Goal: Task Accomplishment & Management: Complete application form

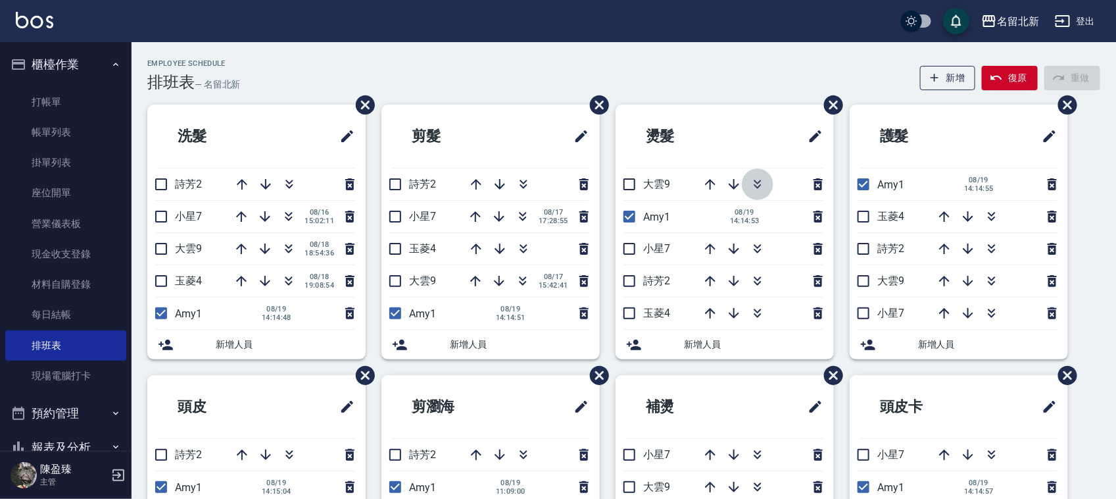
drag, startPoint x: 755, startPoint y: 183, endPoint x: 699, endPoint y: 66, distance: 130.1
click at [755, 182] on icon "button" at bounding box center [758, 184] width 16 height 16
click at [78, 82] on ul "打帳單 帳單列表 掛單列表 座位開單 營業儀表板 現金收支登錄 材料自購登錄 每日結帳 排班表 現場電腦打卡" at bounding box center [65, 239] width 121 height 315
click at [81, 103] on link "打帳單" at bounding box center [65, 102] width 121 height 30
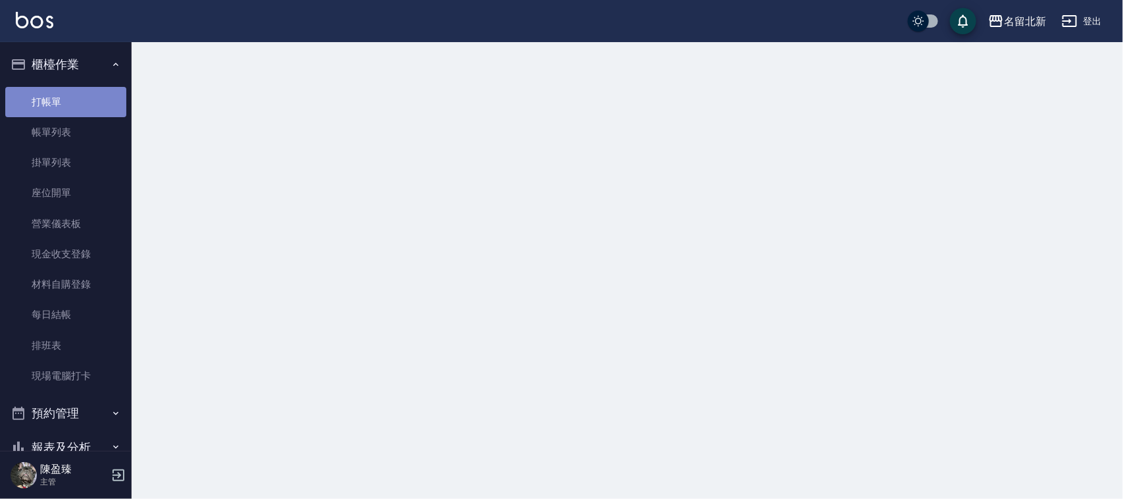
click at [80, 100] on link "打帳單" at bounding box center [65, 102] width 121 height 30
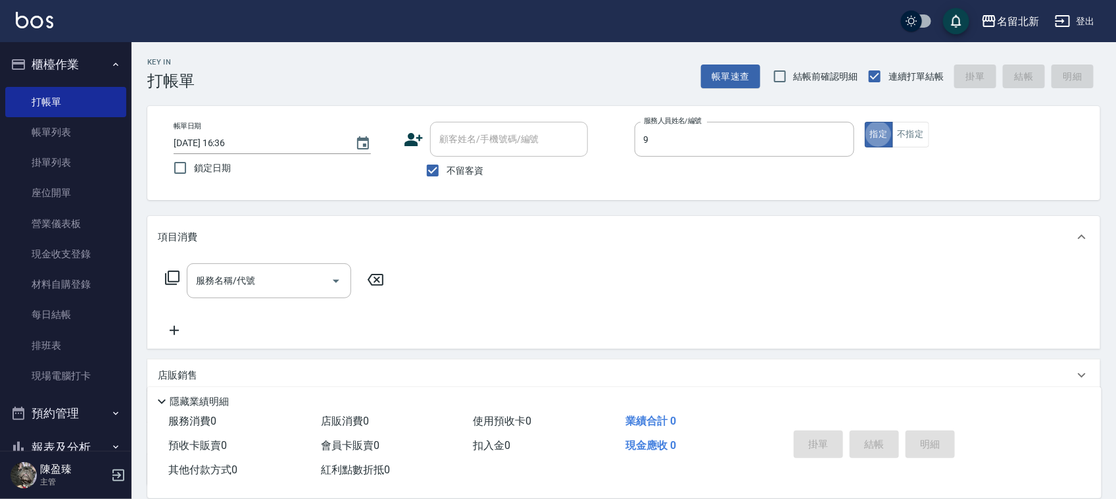
type input "大雲-9"
type button "true"
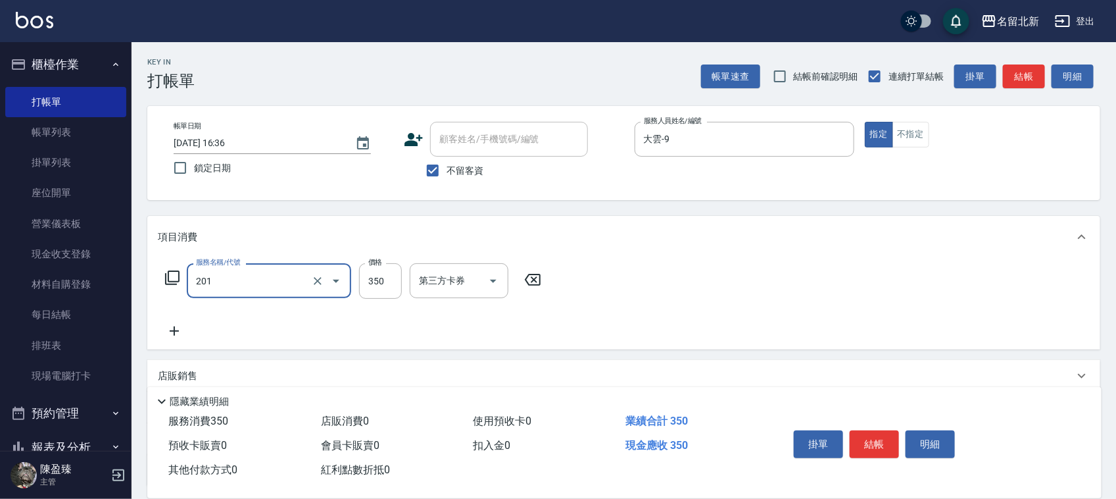
type input "一般洗髮(201)"
type input "300"
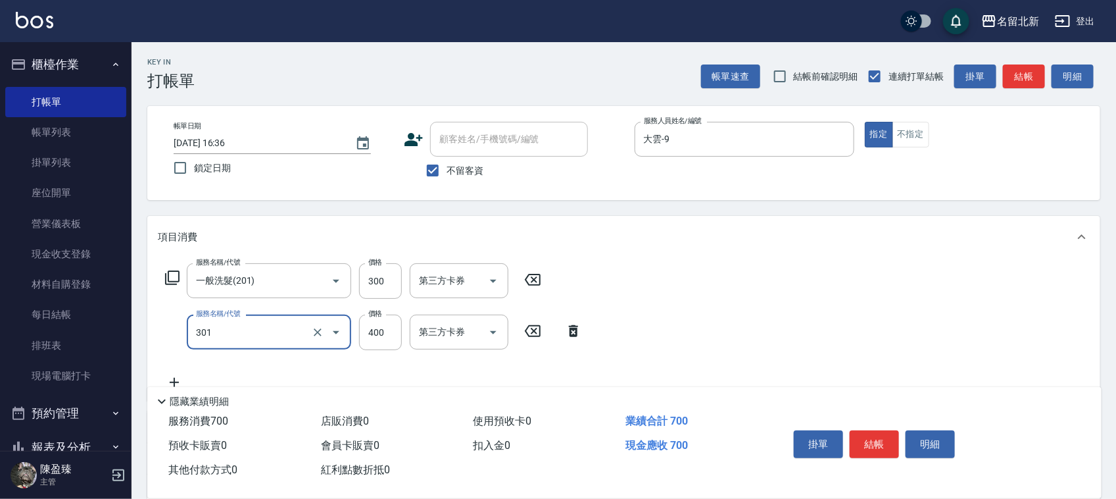
type input "造型剪髮(301)"
type input "280"
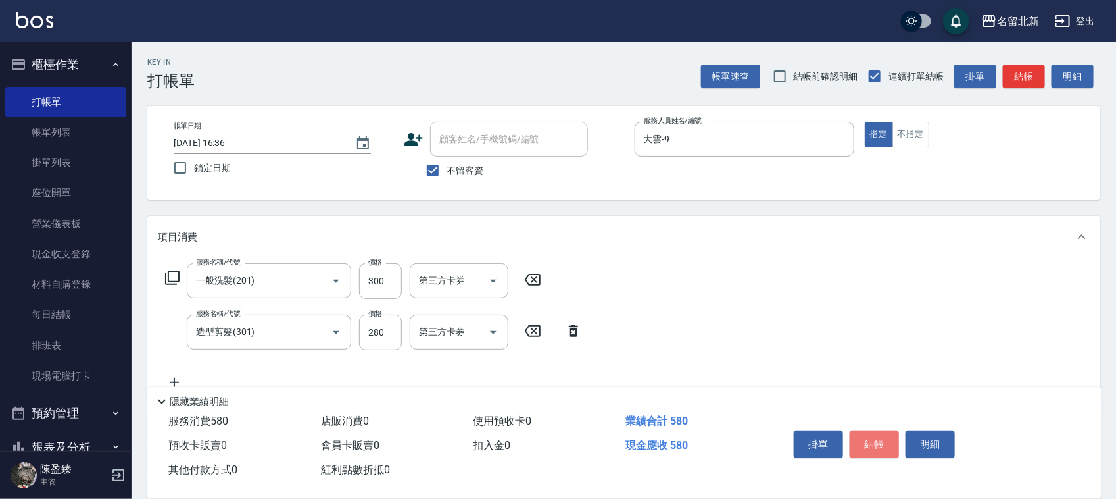
click at [868, 437] on button "結帳" at bounding box center [874, 444] width 49 height 28
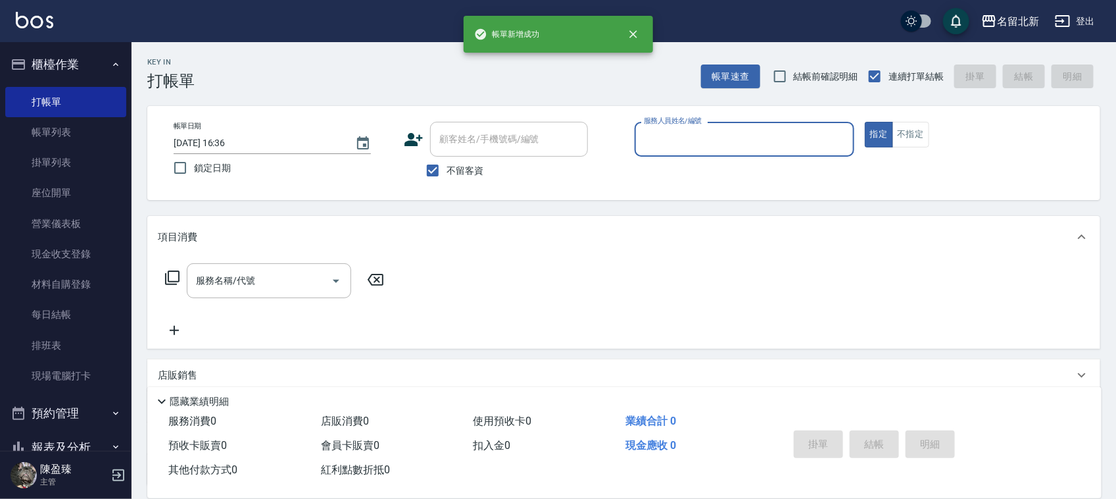
click at [865, 122] on button "指定" at bounding box center [879, 135] width 28 height 26
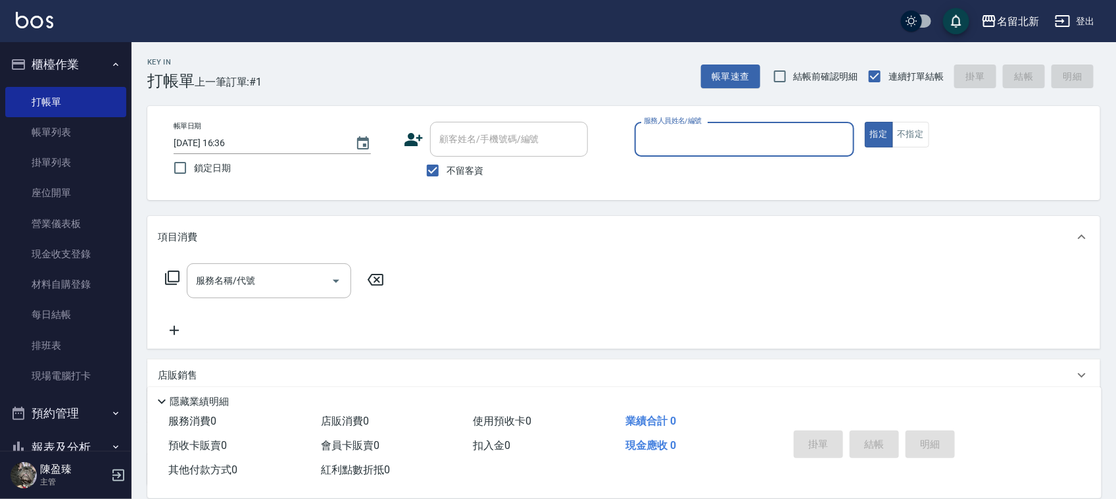
click at [865, 122] on button "指定" at bounding box center [879, 135] width 28 height 26
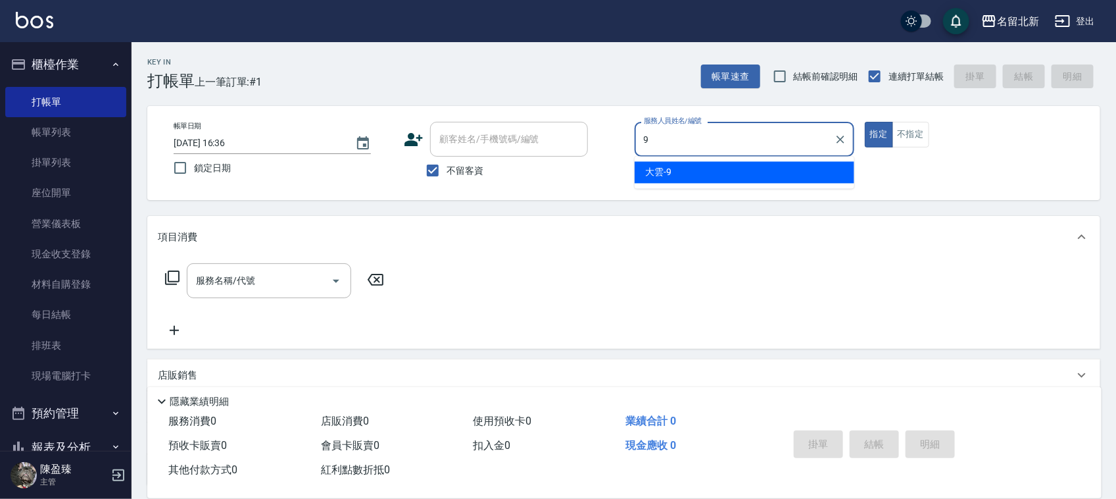
type input "大雲-9"
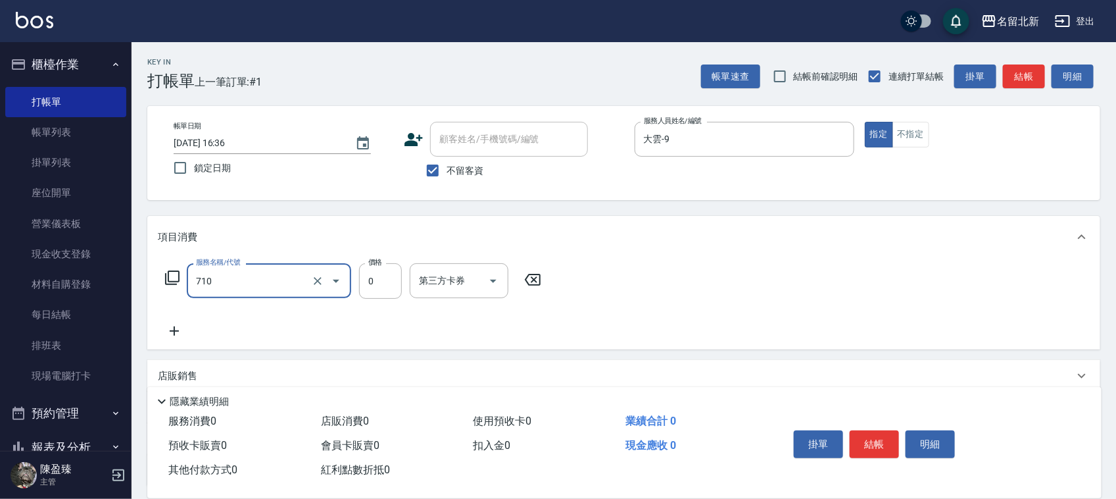
type input "互助100(710)"
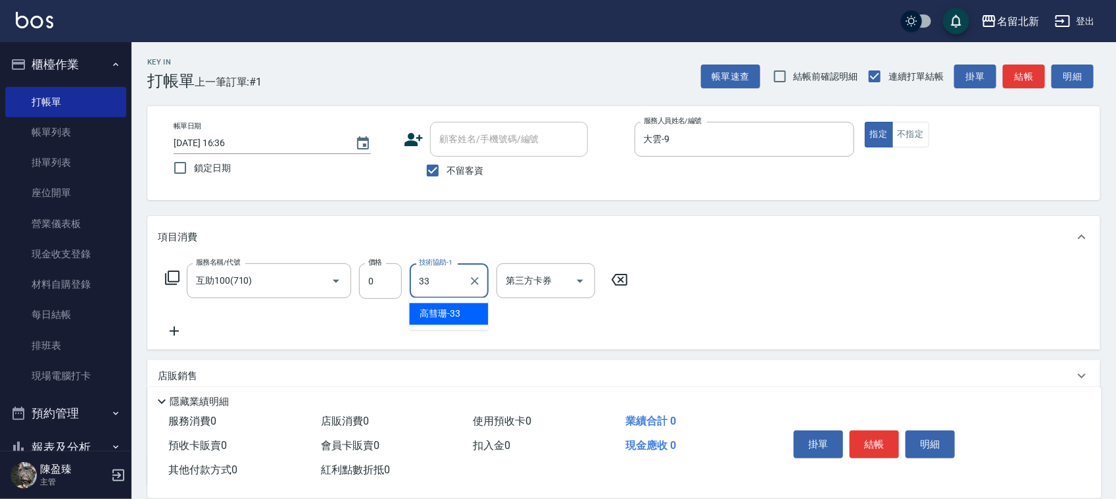
type input "[PERSON_NAME]-33"
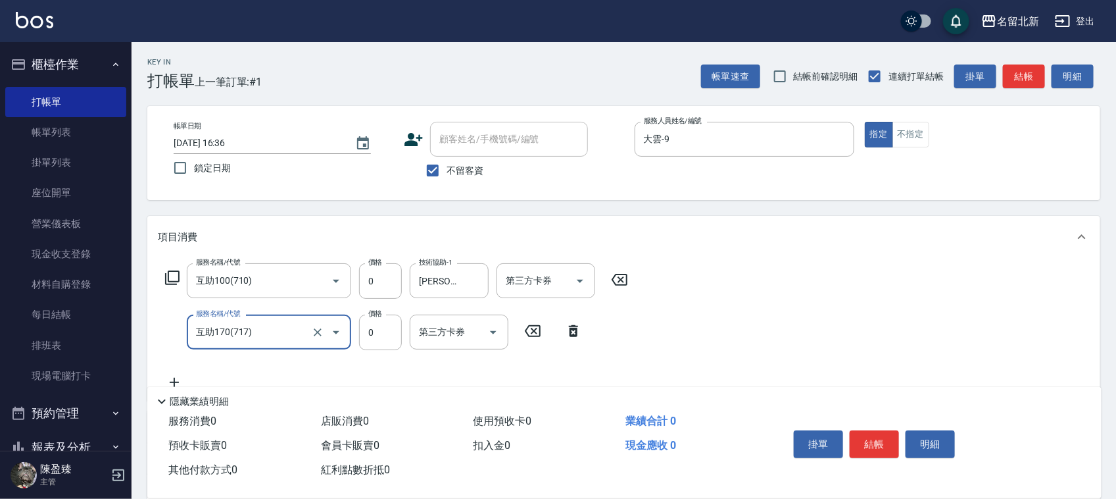
type input "互助170(717)"
drag, startPoint x: 284, startPoint y: 329, endPoint x: 377, endPoint y: 310, distance: 94.7
click at [284, 329] on input "互助170(717)" at bounding box center [251, 331] width 116 height 23
drag, startPoint x: 309, startPoint y: 332, endPoint x: 901, endPoint y: 255, distance: 597.2
click at [309, 330] on button "Clear" at bounding box center [318, 332] width 18 height 18
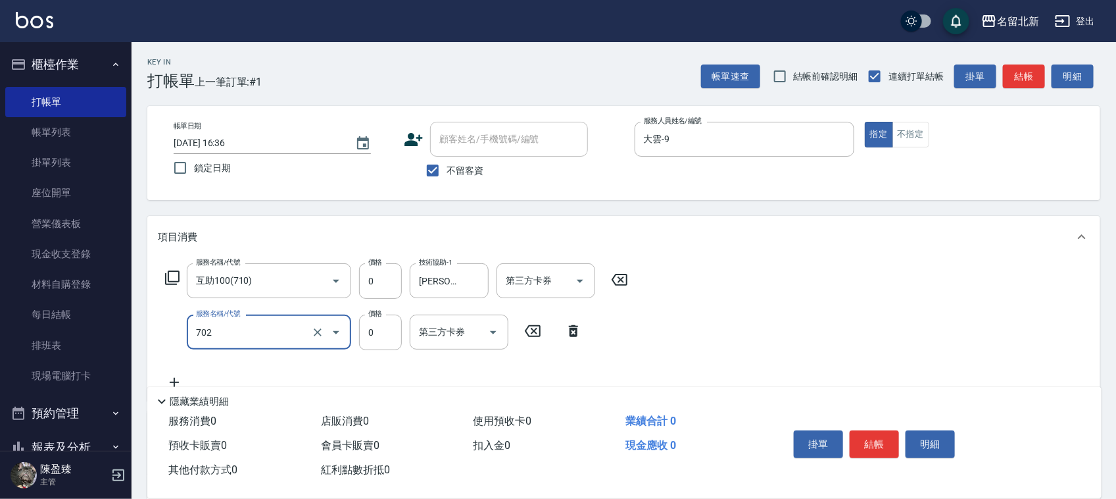
type input "互助20(702)"
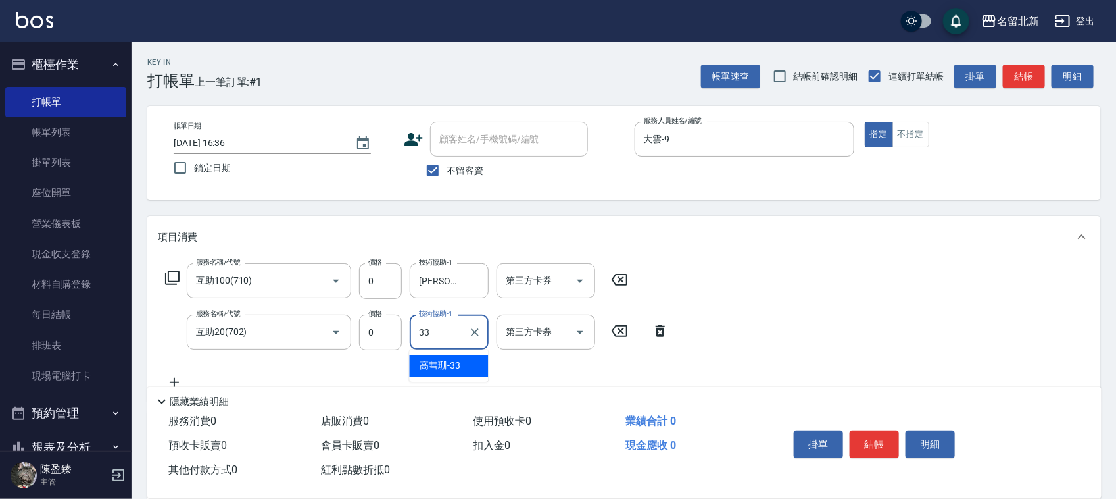
type input "[PERSON_NAME]-33"
click at [847, 449] on div "掛單 結帳 明細" at bounding box center [875, 445] width 172 height 41
drag, startPoint x: 868, startPoint y: 434, endPoint x: 872, endPoint y: 428, distance: 7.7
click at [872, 430] on button "結帳" at bounding box center [874, 444] width 49 height 28
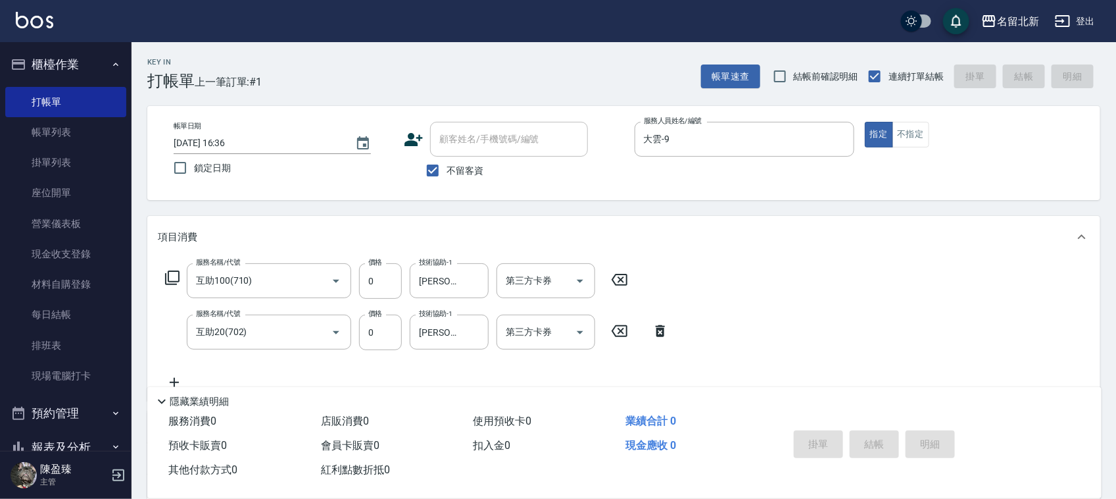
type input "[DATE] 16:37"
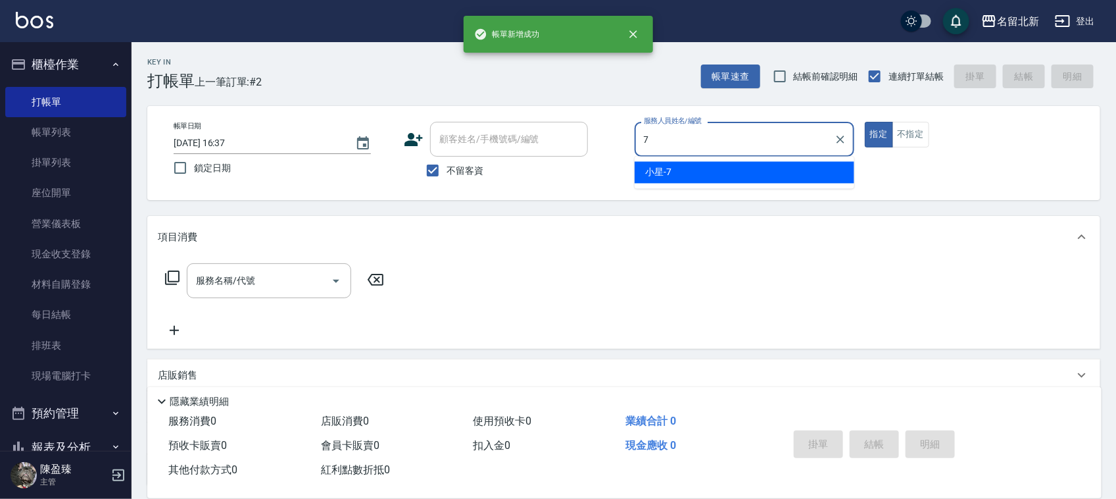
type input "小星-7"
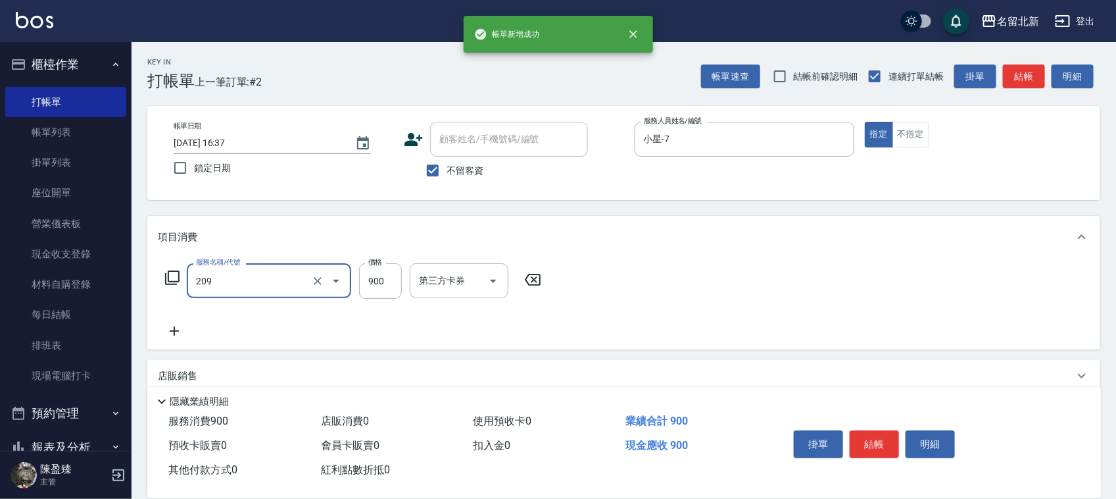
type input "滾珠洗髮(209)"
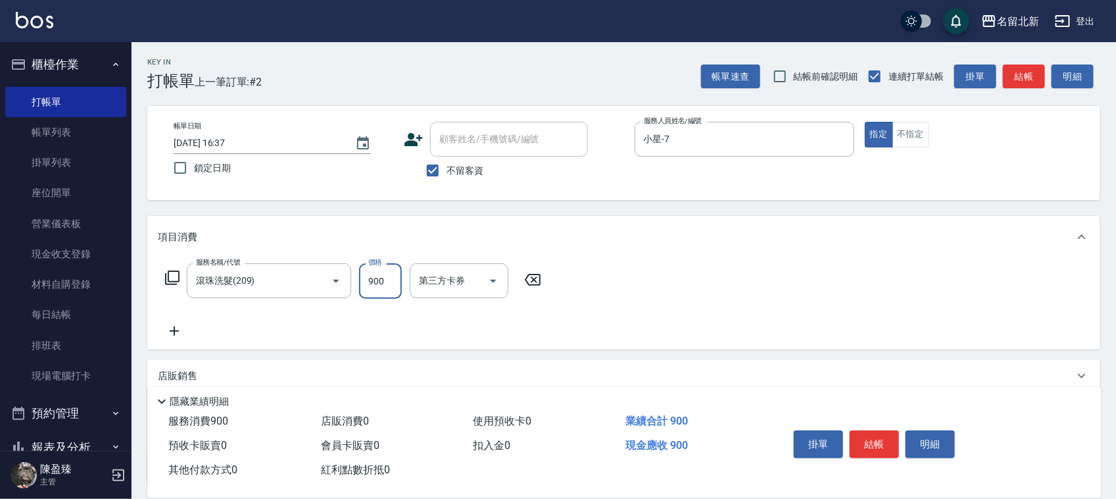
click at [872, 430] on button "結帳" at bounding box center [874, 444] width 49 height 28
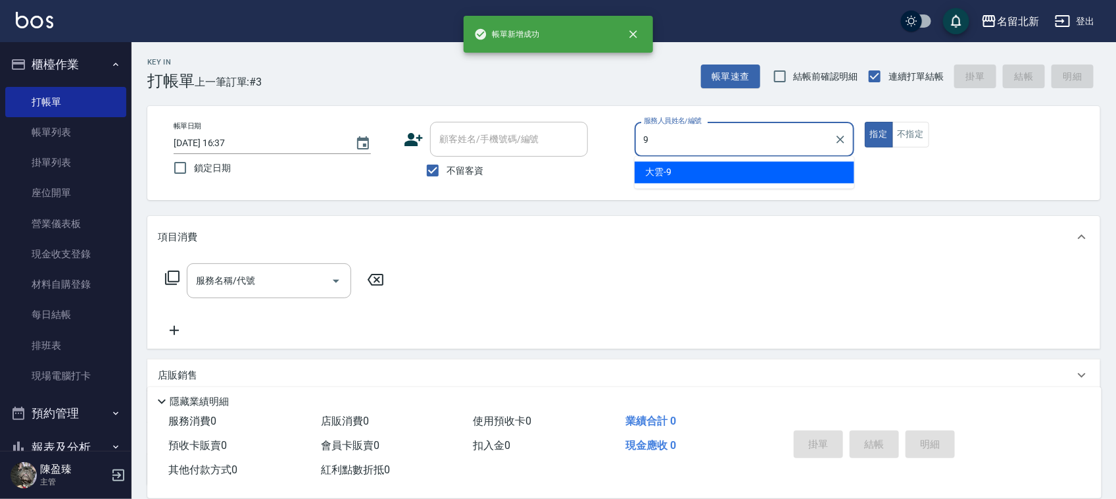
type input "大雲-9"
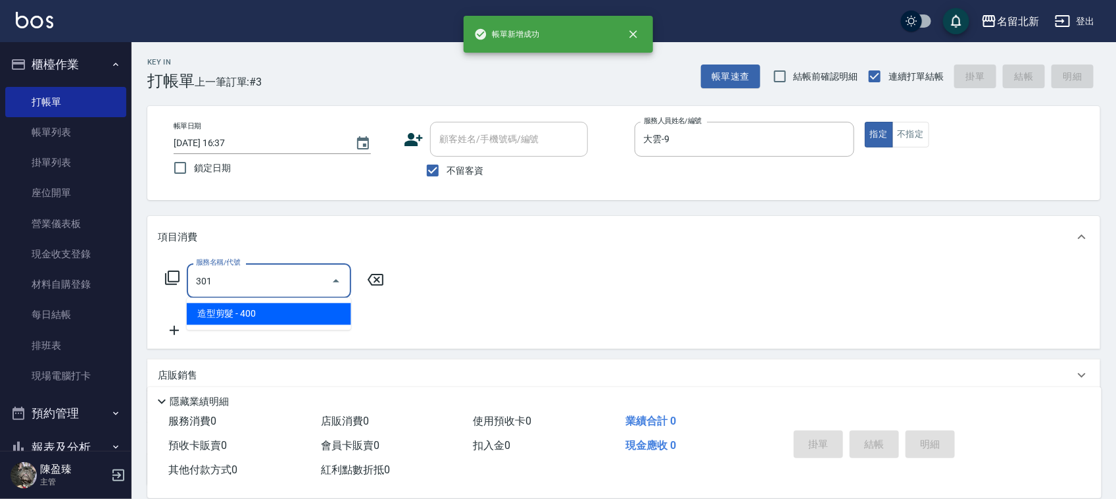
type input "造型剪髮(301)"
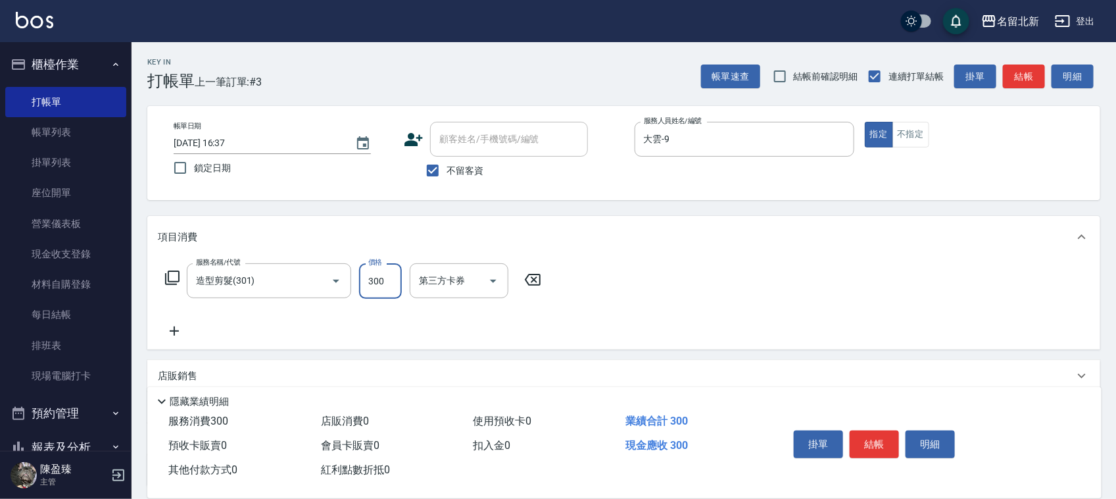
type input "300"
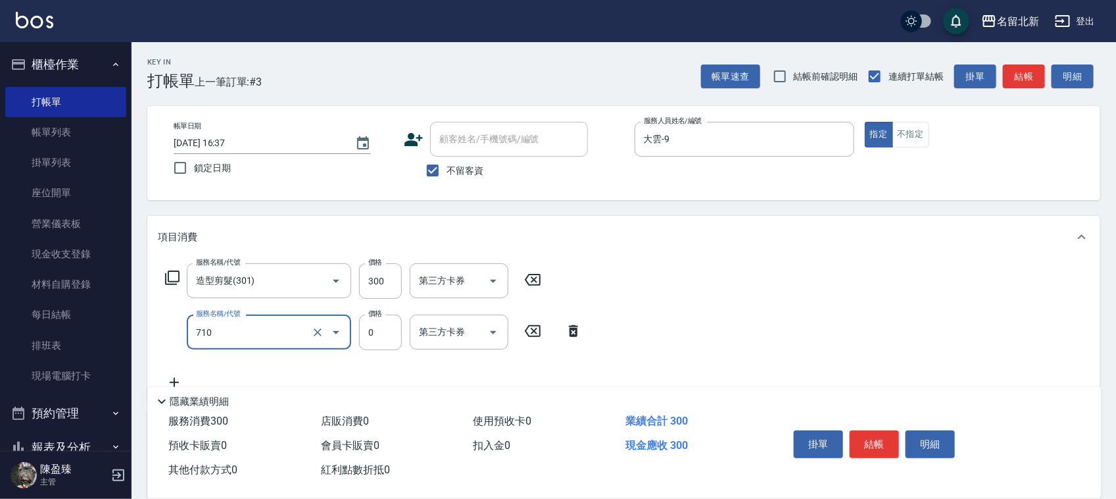
type input "互助100(710)"
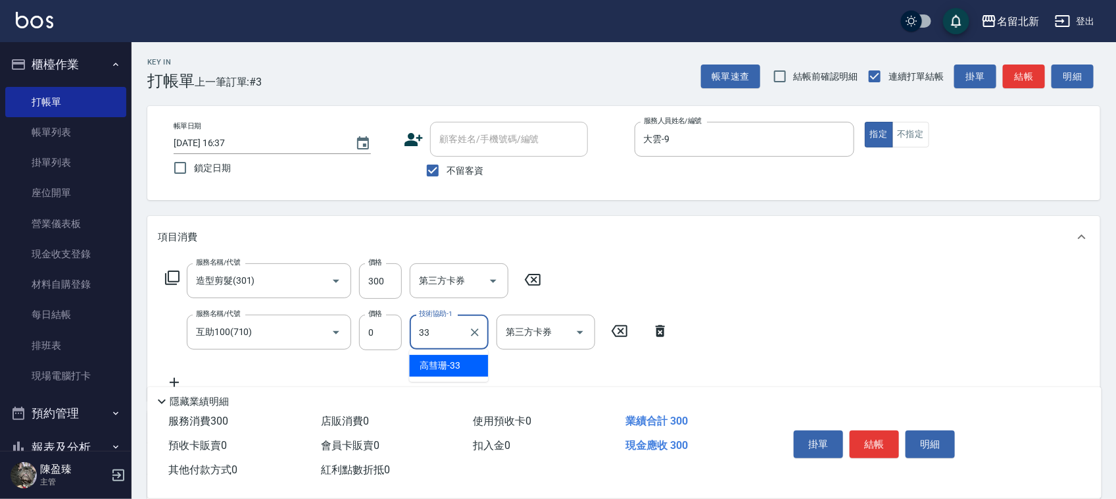
type input "[PERSON_NAME]-33"
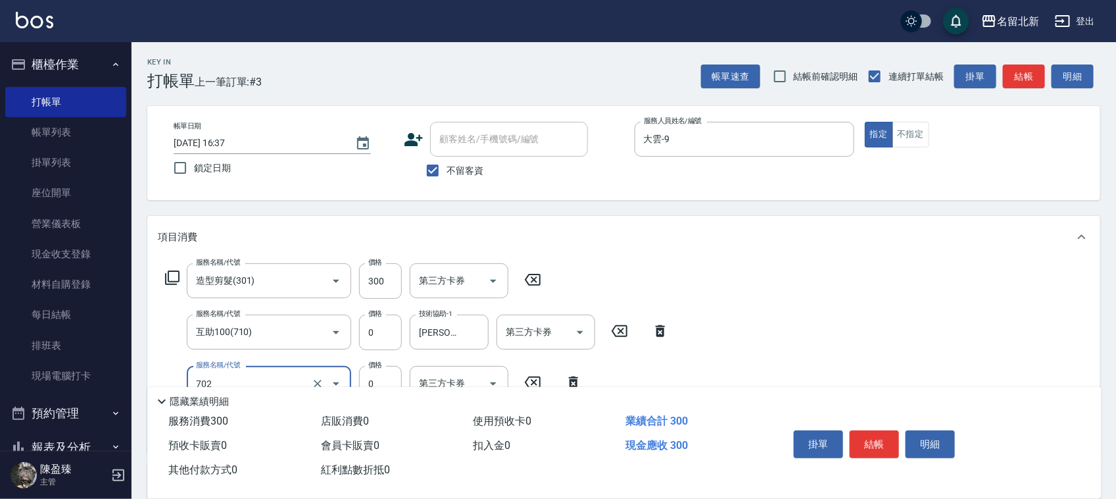
type input "互助20(702)"
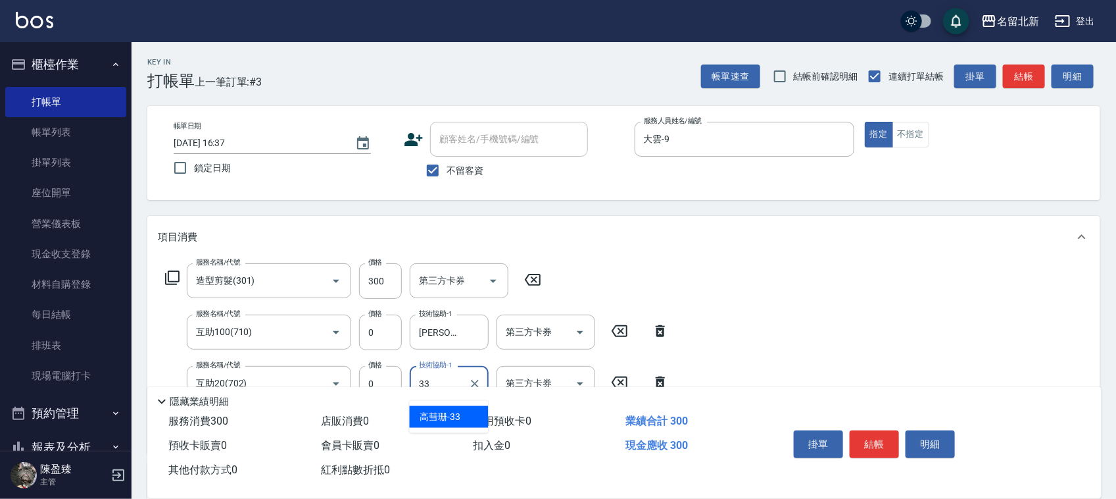
type input "[PERSON_NAME]-33"
click at [872, 430] on button "結帳" at bounding box center [874, 444] width 49 height 28
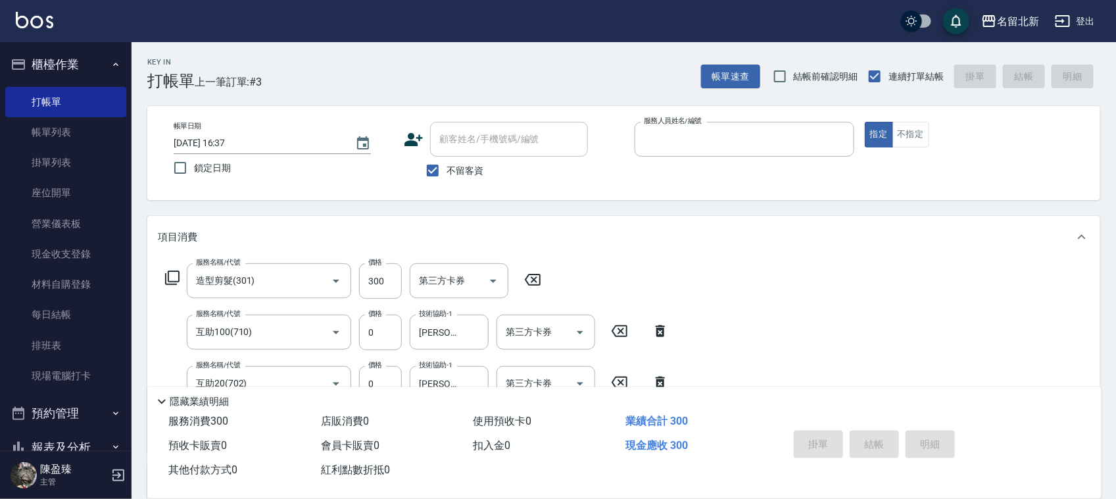
type input "7"
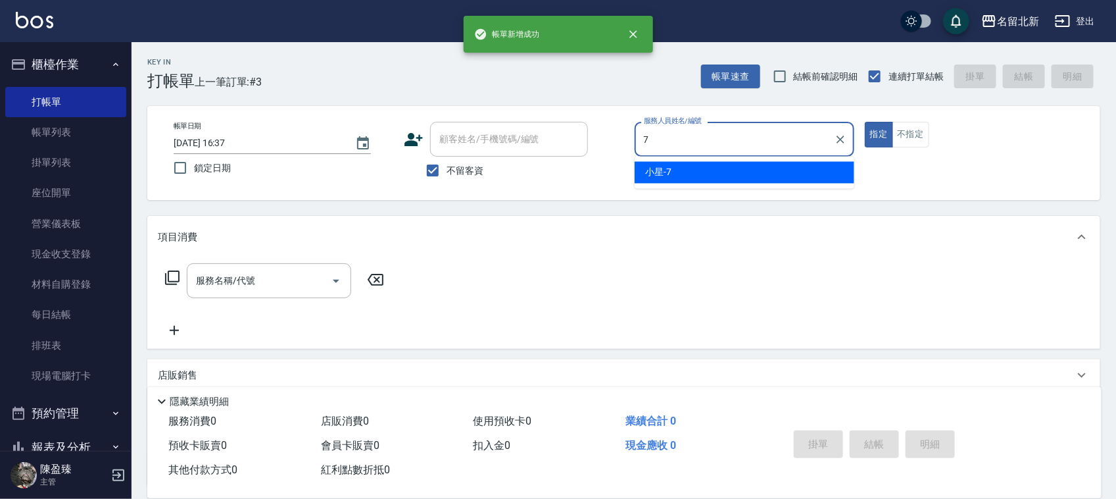
type input "小星-7"
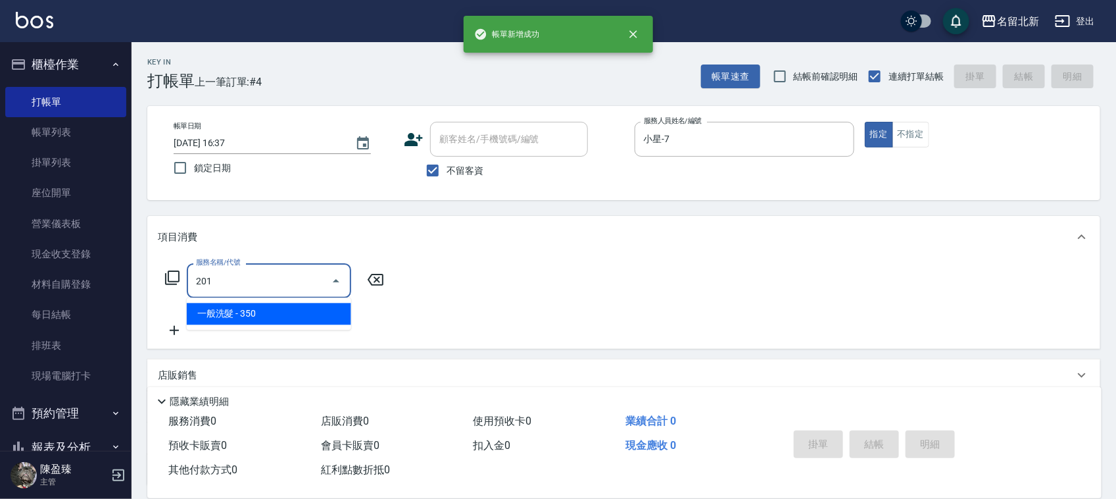
type input "一般洗髮(201)"
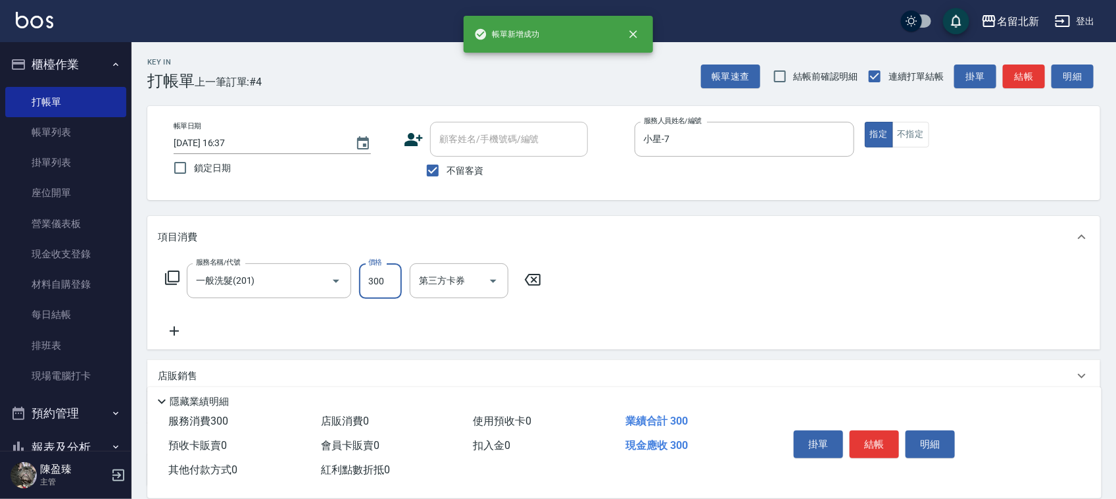
type input "300"
click at [872, 425] on div "掛單 結帳 明細" at bounding box center [875, 445] width 172 height 41
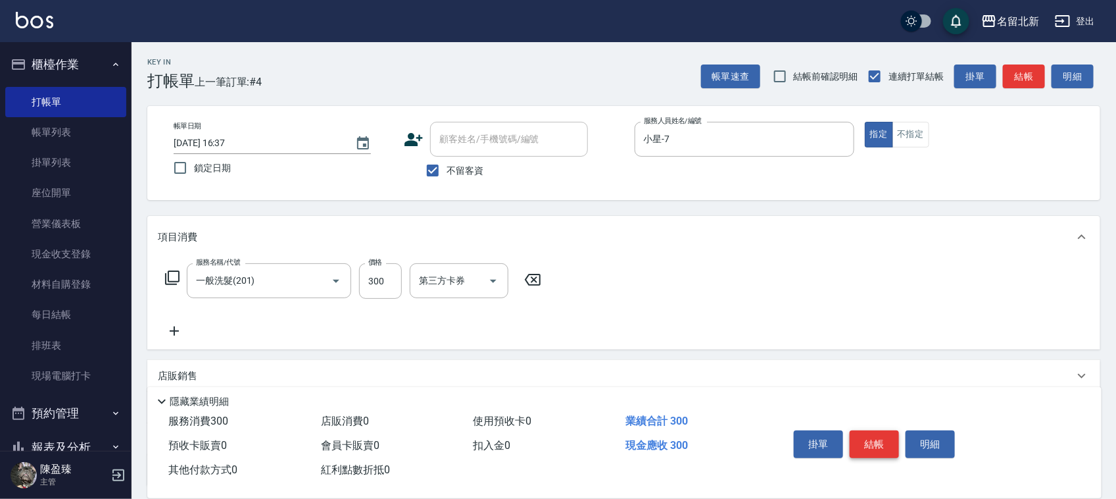
drag, startPoint x: 872, startPoint y: 424, endPoint x: 873, endPoint y: 435, distance: 10.5
click at [873, 430] on div "掛單 結帳 明細" at bounding box center [875, 445] width 172 height 41
click at [872, 434] on button "結帳" at bounding box center [874, 444] width 49 height 28
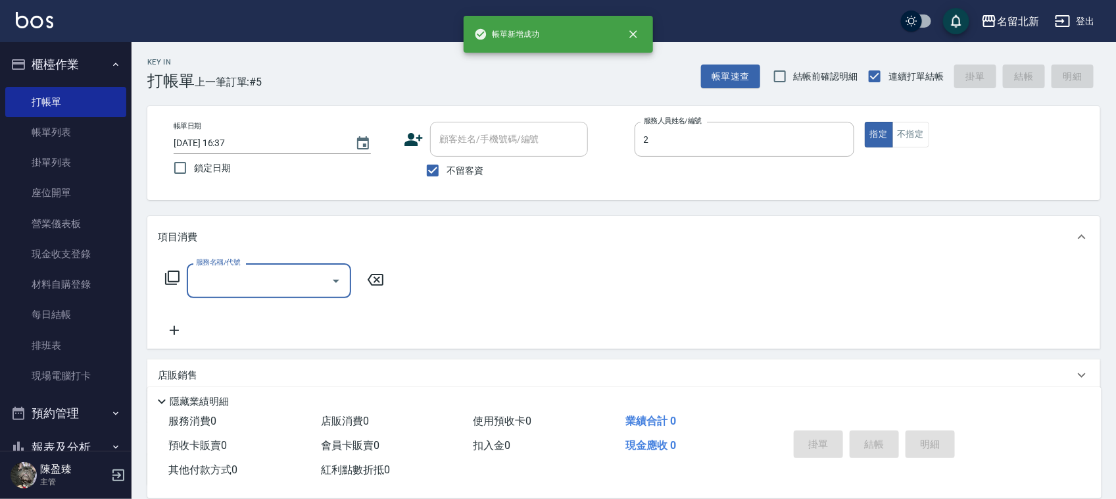
type input "詩芳-2"
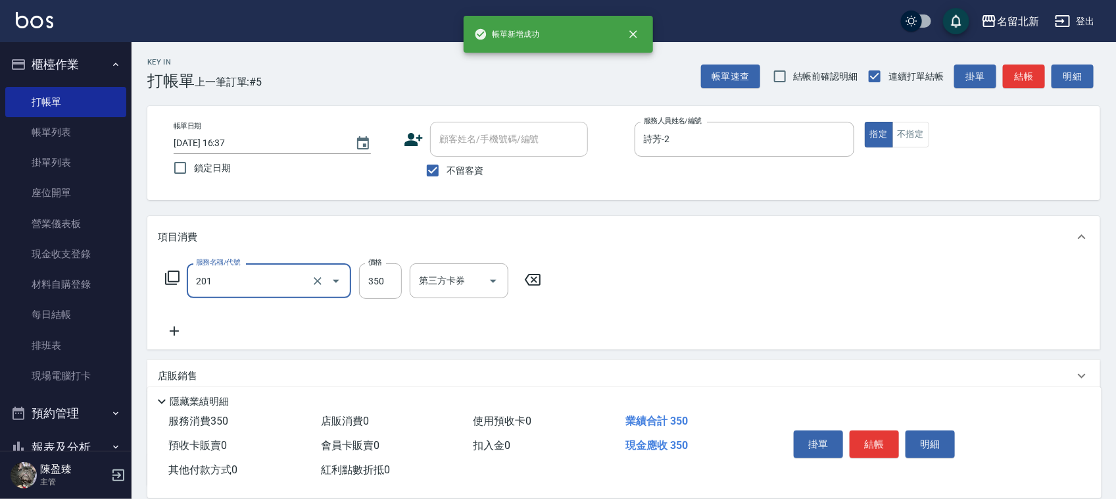
type input "一般洗髮(201)"
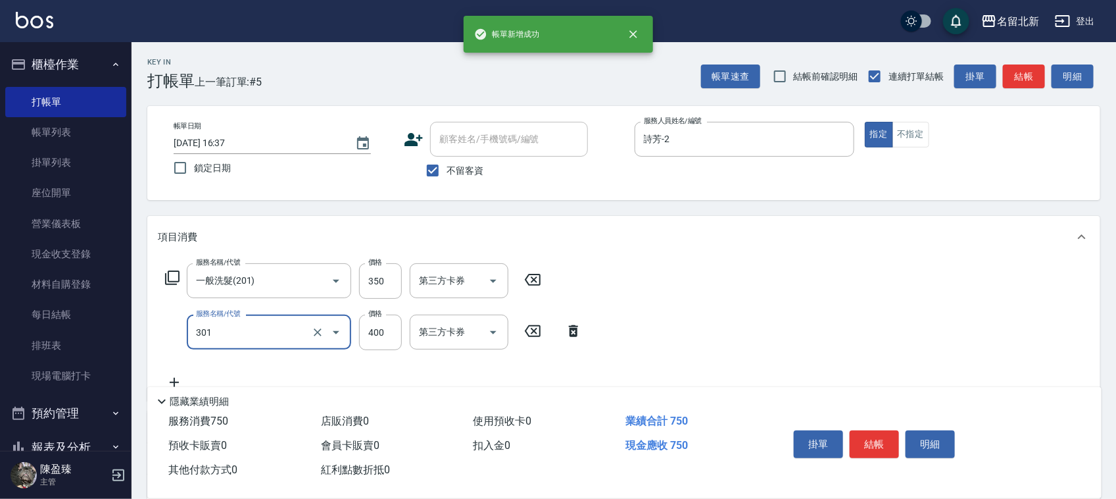
type input "造型剪髮(301)"
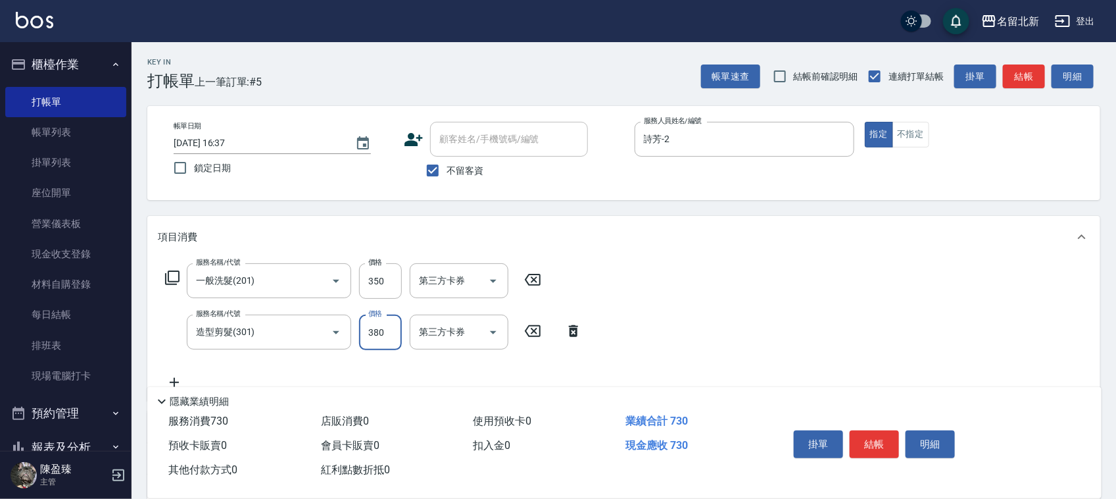
type input "380"
type input "互助50(705)"
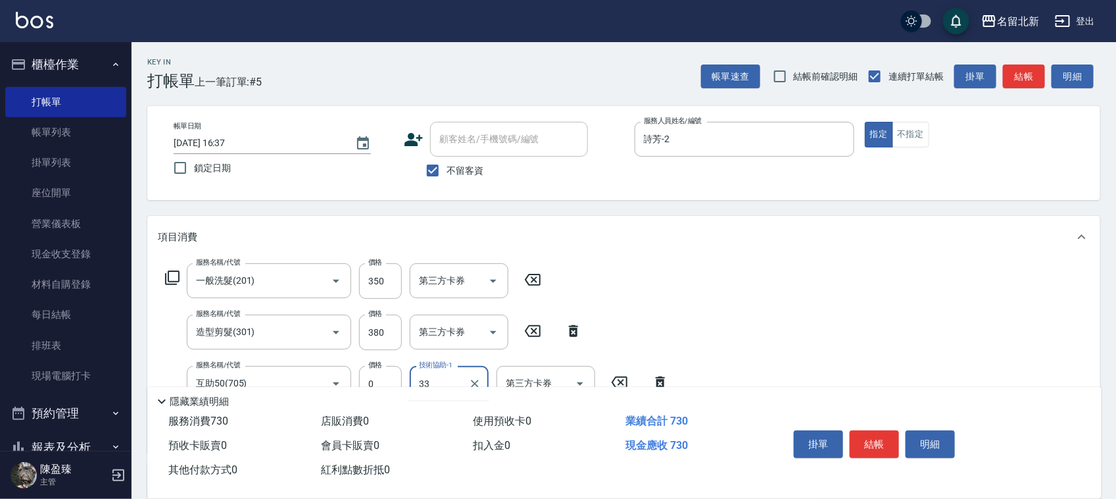
type input "[PERSON_NAME]-33"
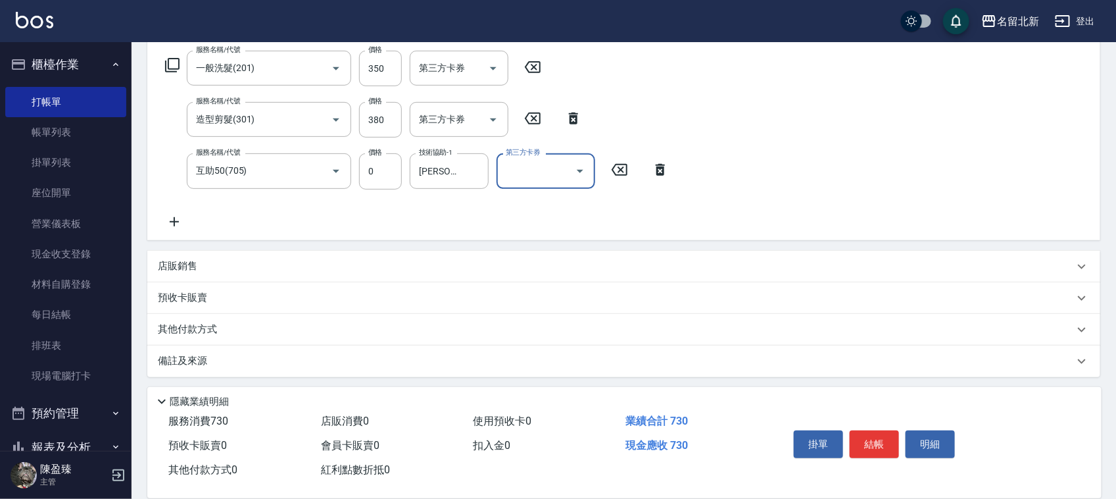
scroll to position [215, 0]
click at [182, 329] on p "其他付款方式" at bounding box center [191, 327] width 66 height 14
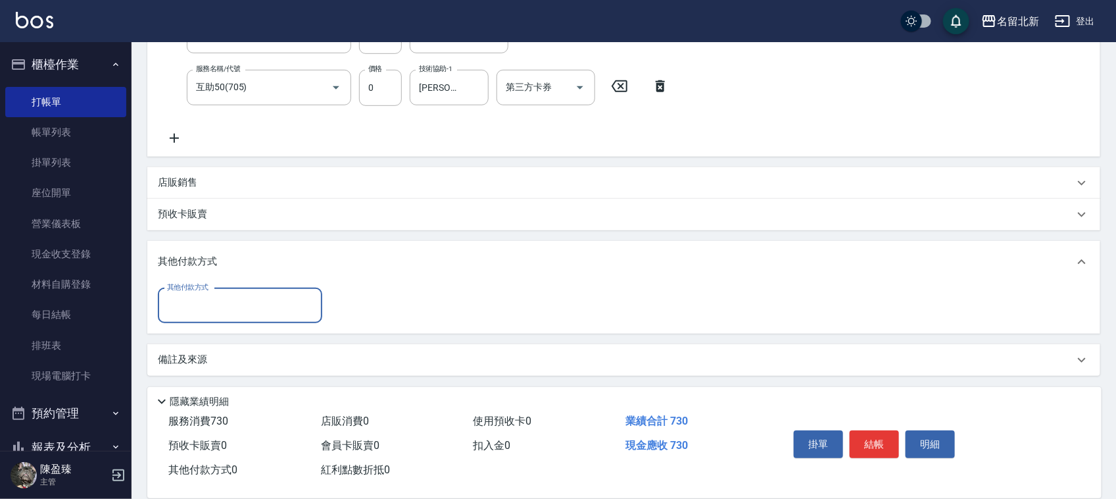
scroll to position [297, 0]
click at [191, 303] on input "其他付款方式" at bounding box center [240, 304] width 153 height 23
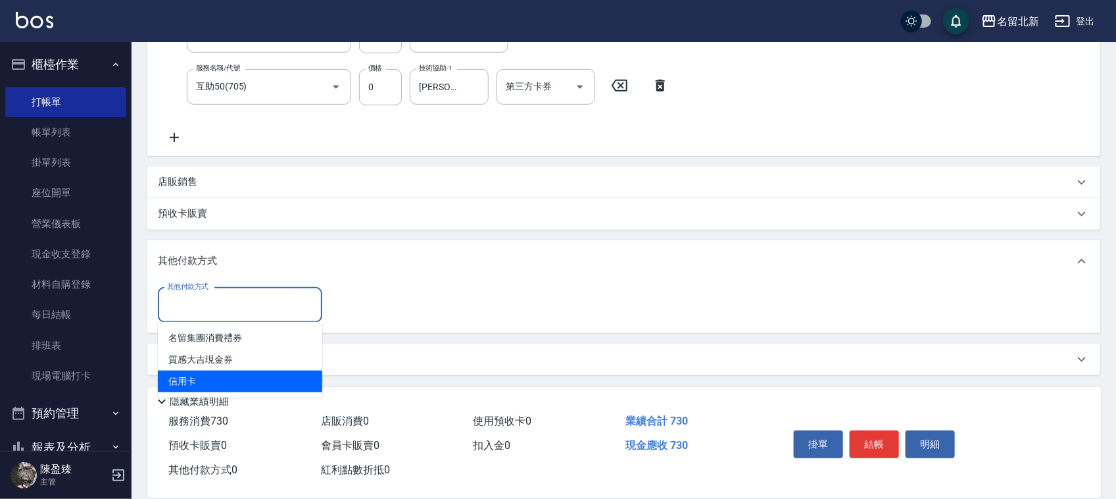
click at [209, 382] on span "信用卡" at bounding box center [240, 381] width 164 height 22
type input "信用卡"
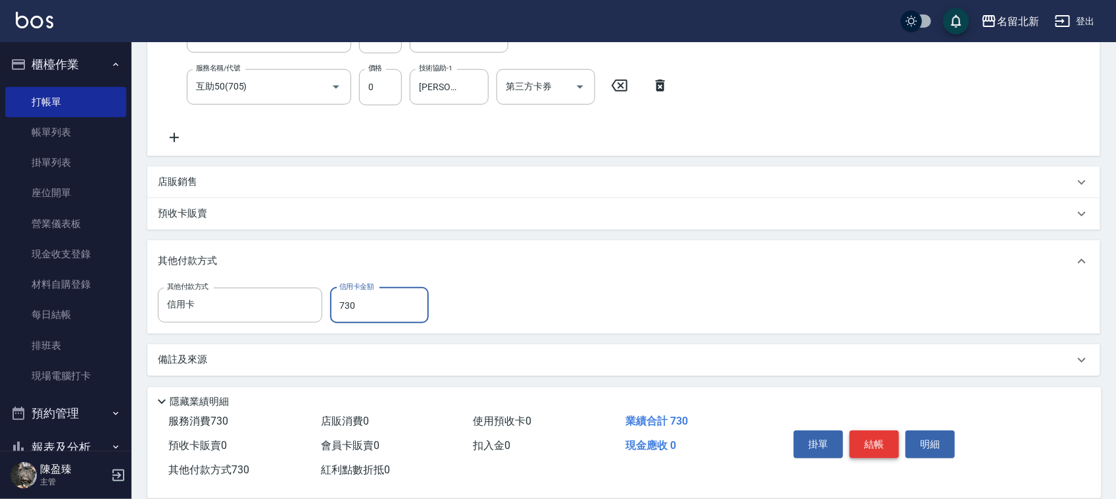
type input "730"
click at [874, 449] on button "結帳" at bounding box center [874, 444] width 49 height 28
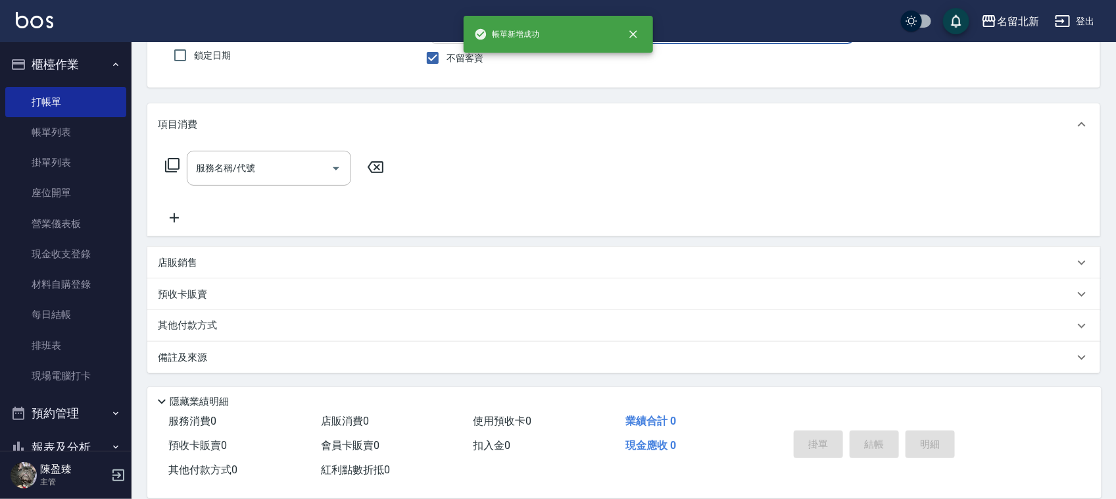
scroll to position [0, 0]
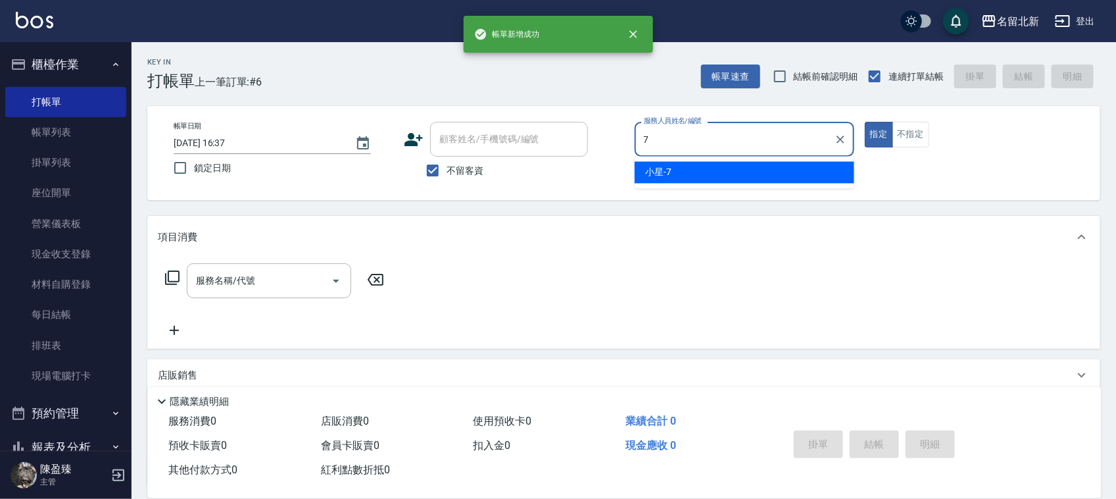
type input "小星-7"
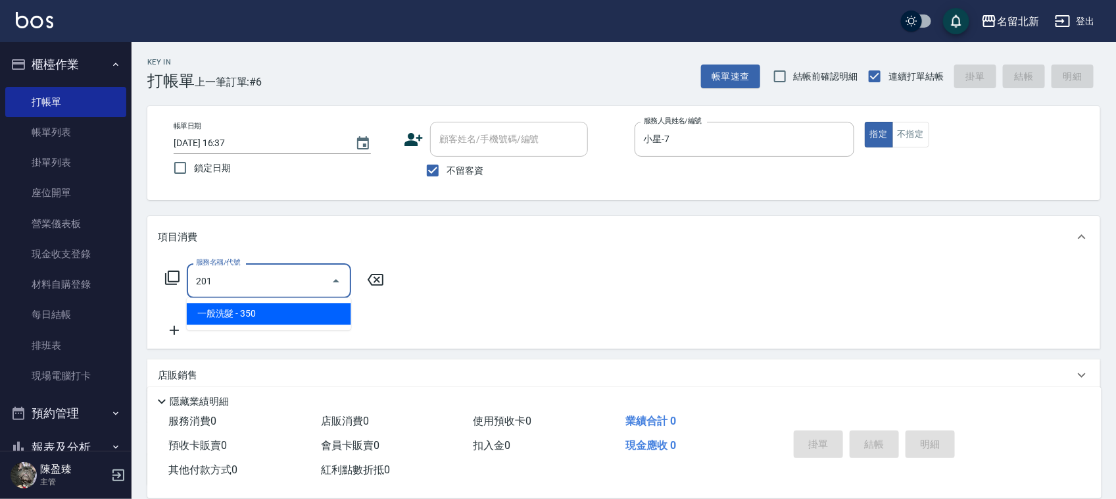
type input "一般洗髮(201)"
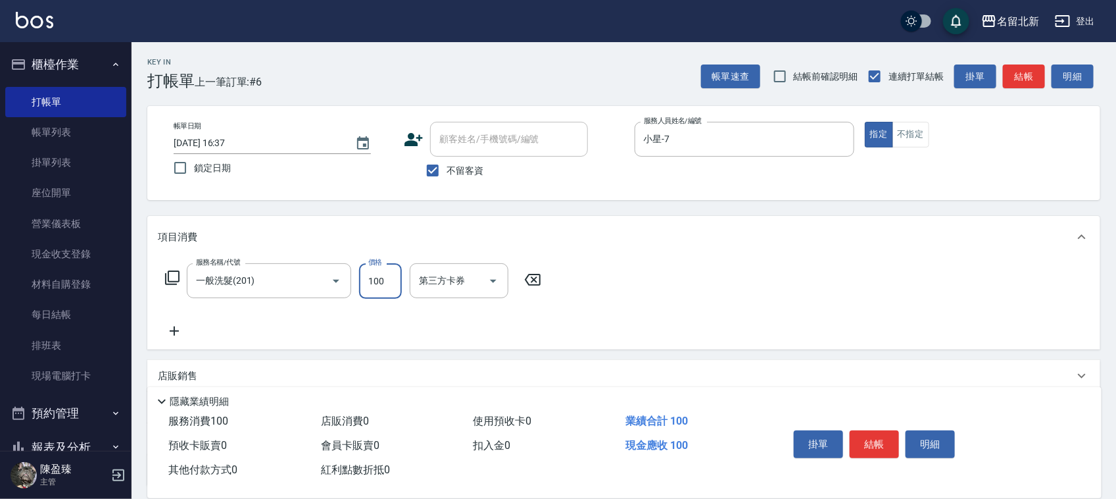
type input "100"
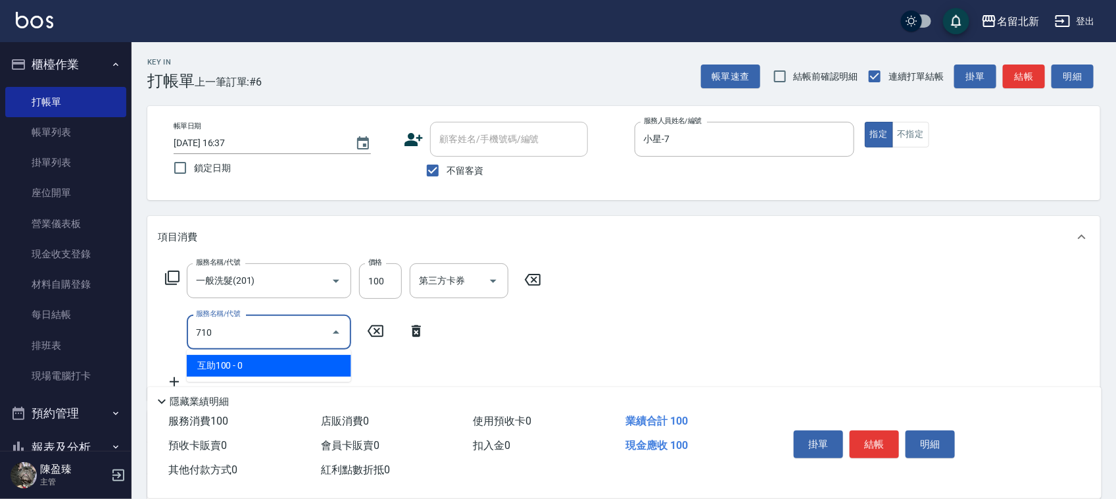
type input "互助100(710)"
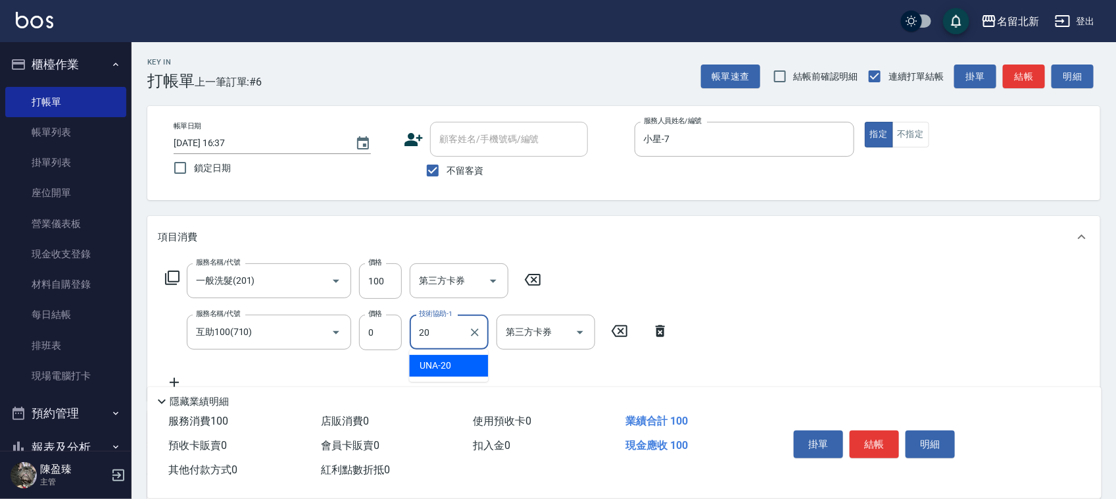
type input "UNA-20"
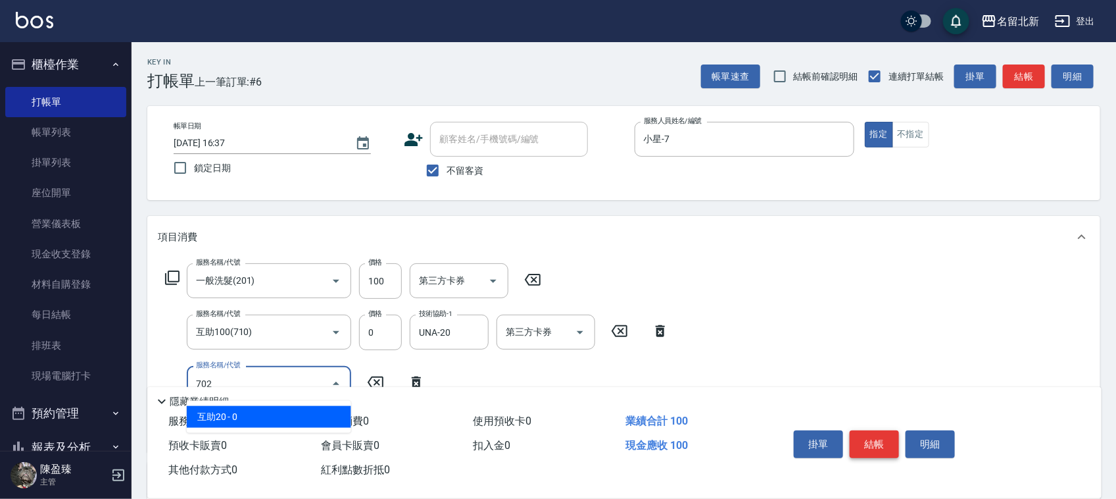
type input "互助20(702)"
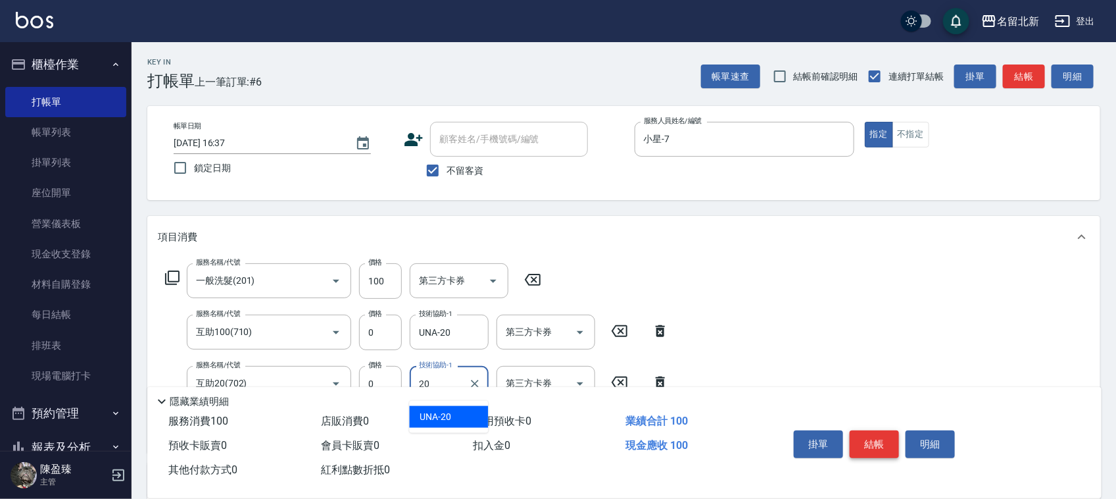
type input "UNA-20"
click at [868, 439] on button "結帳" at bounding box center [874, 444] width 49 height 28
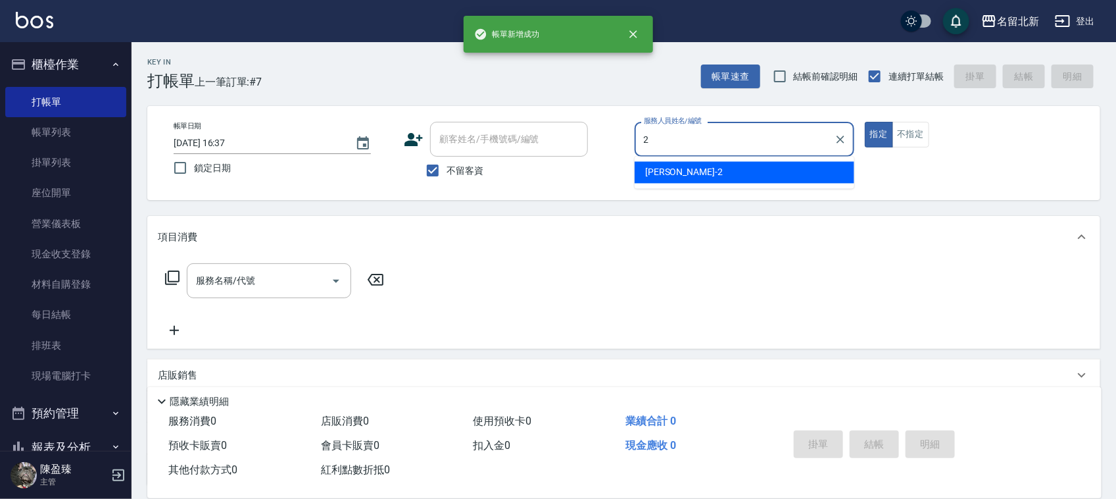
type input "詩芳-2"
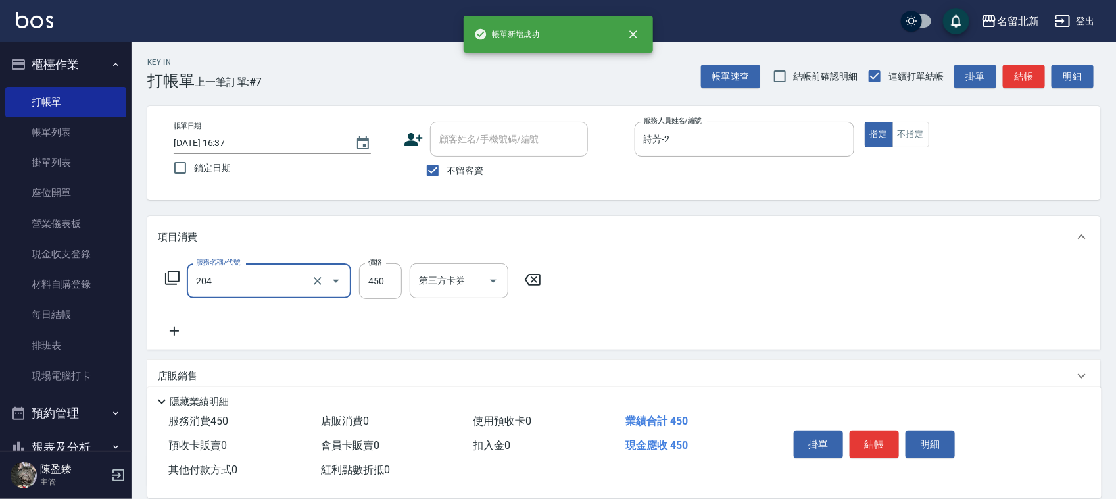
type input "髮質調理洗髮(204)"
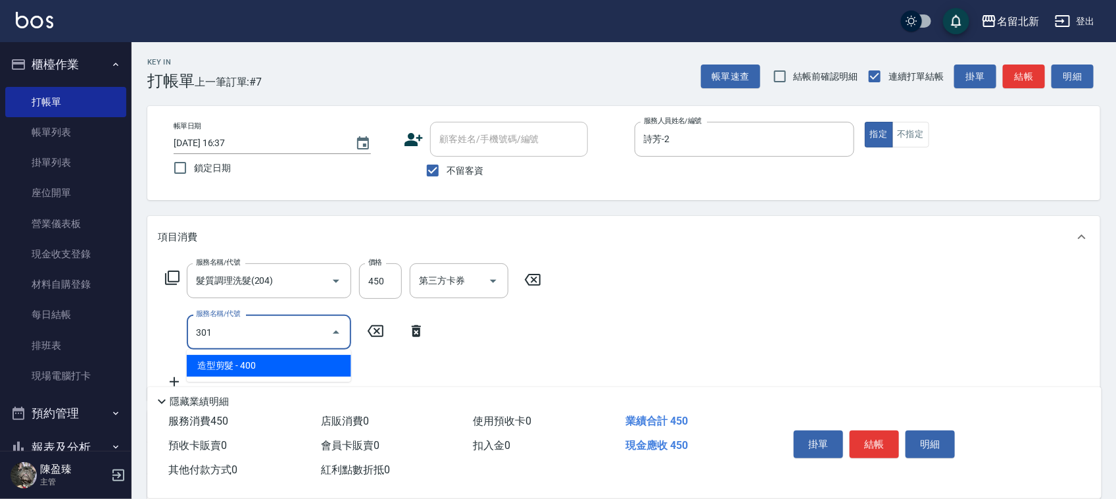
type input "造型剪髮(301)"
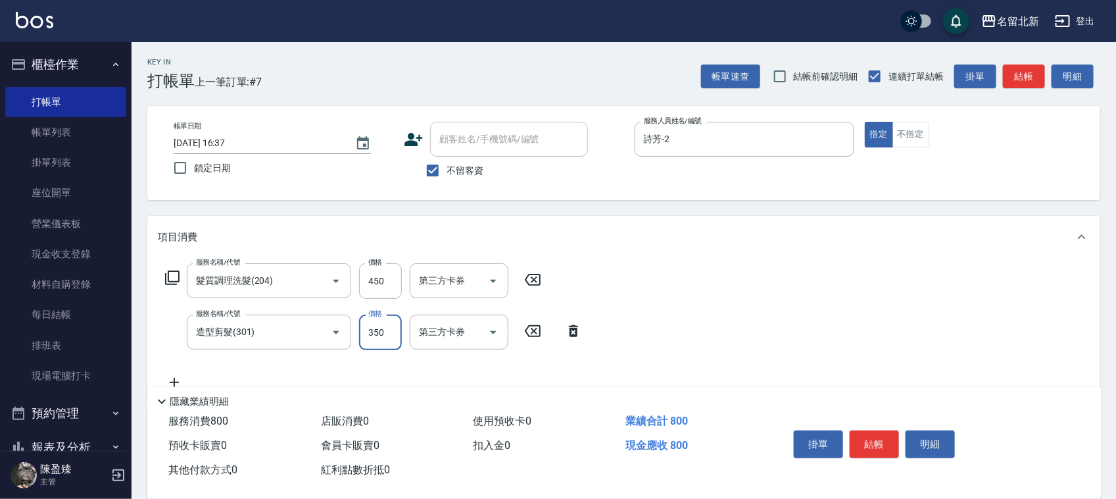
type input "350"
type input "互助100(710)"
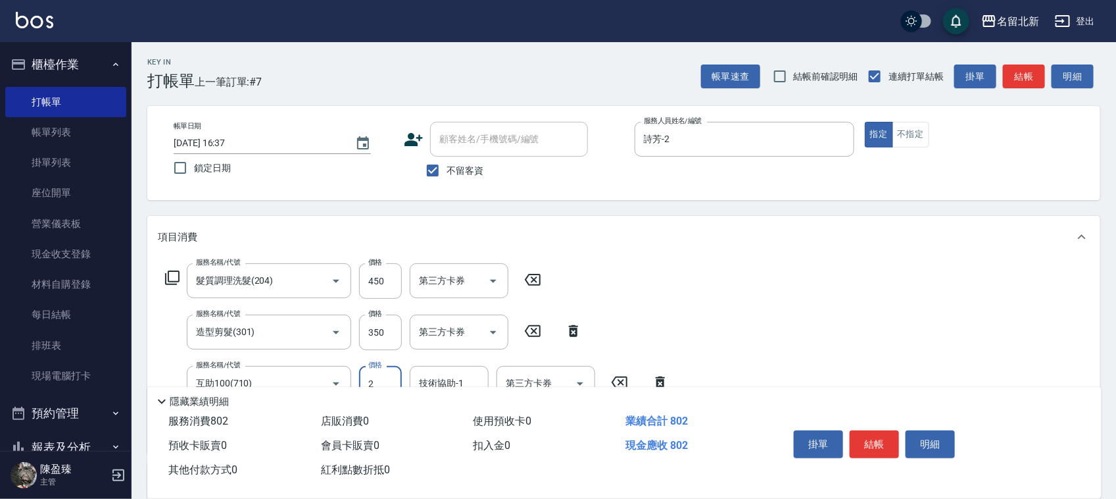
type input "0"
type input "UNA-20"
type input "互助20(702)"
type input "UNA-20"
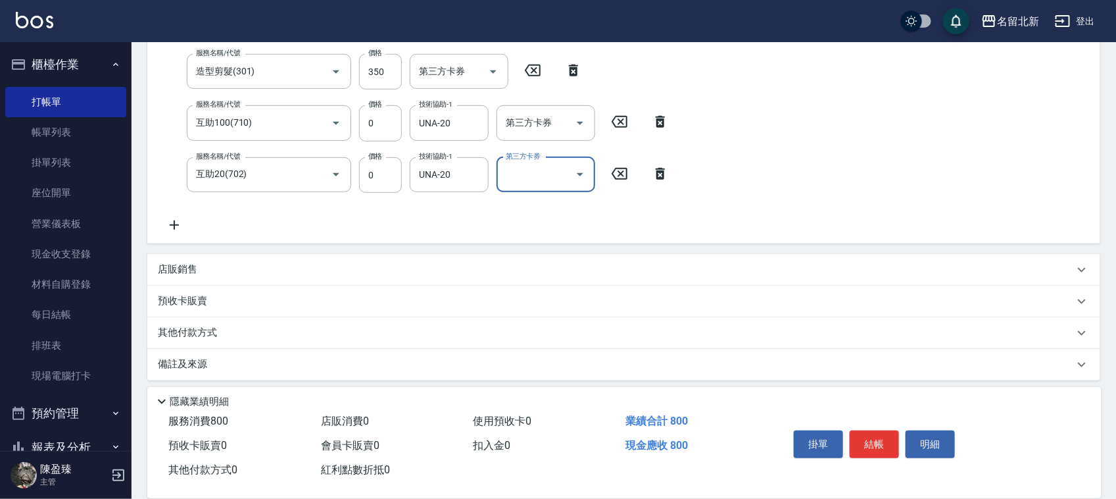
scroll to position [266, 0]
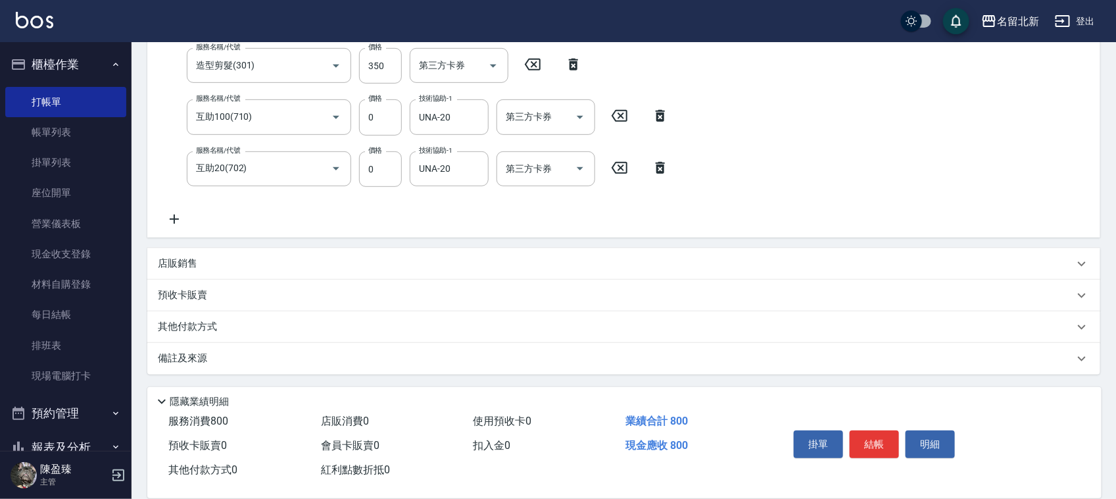
click at [206, 261] on div "店販銷售" at bounding box center [616, 264] width 916 height 14
type input "詩芳-2"
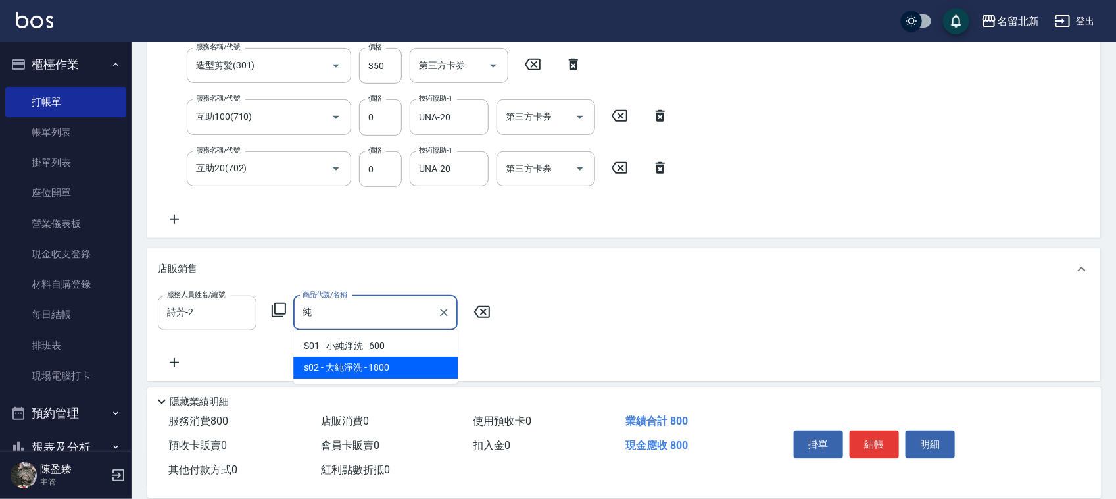
type input "大純淨洗"
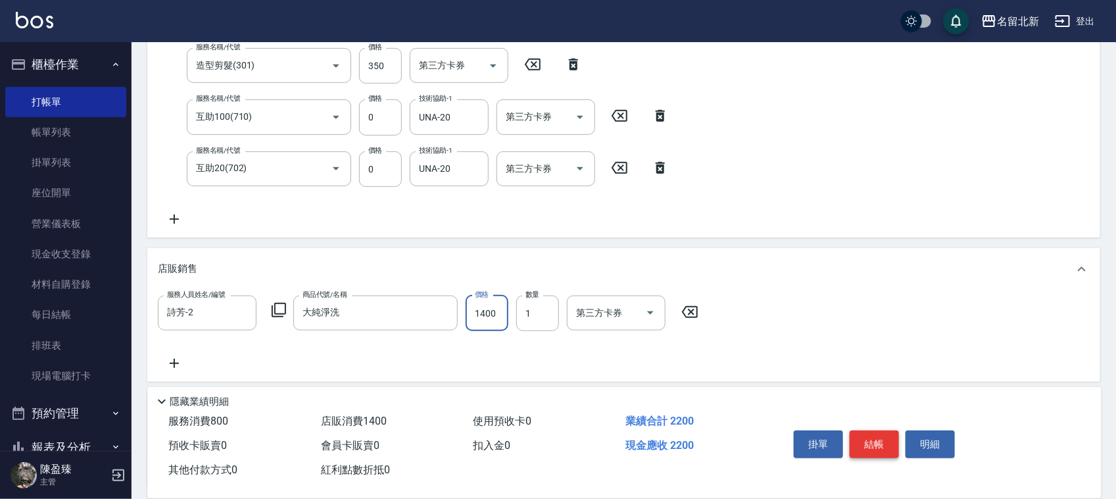
type input "1400"
click at [882, 442] on button "結帳" at bounding box center [874, 444] width 49 height 28
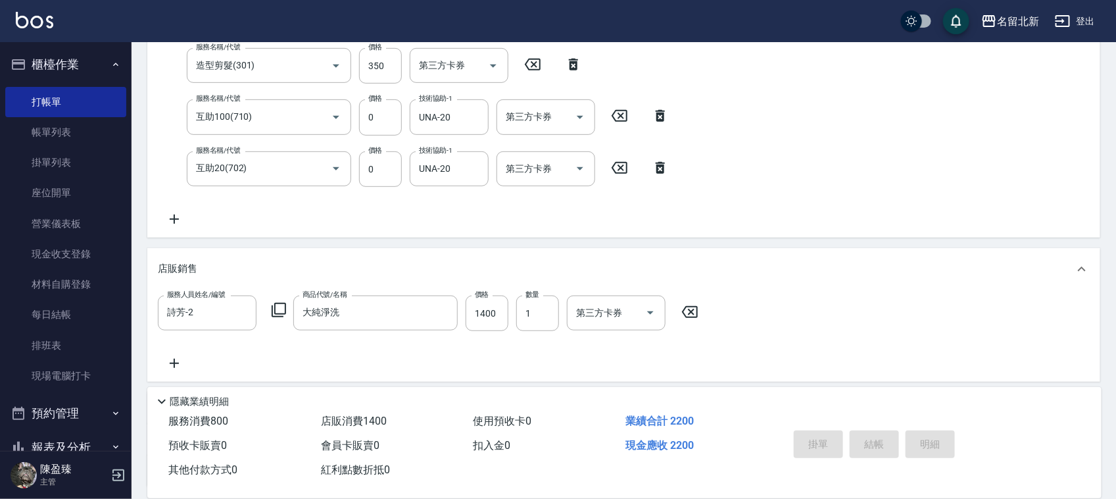
type input "[DATE] 16:38"
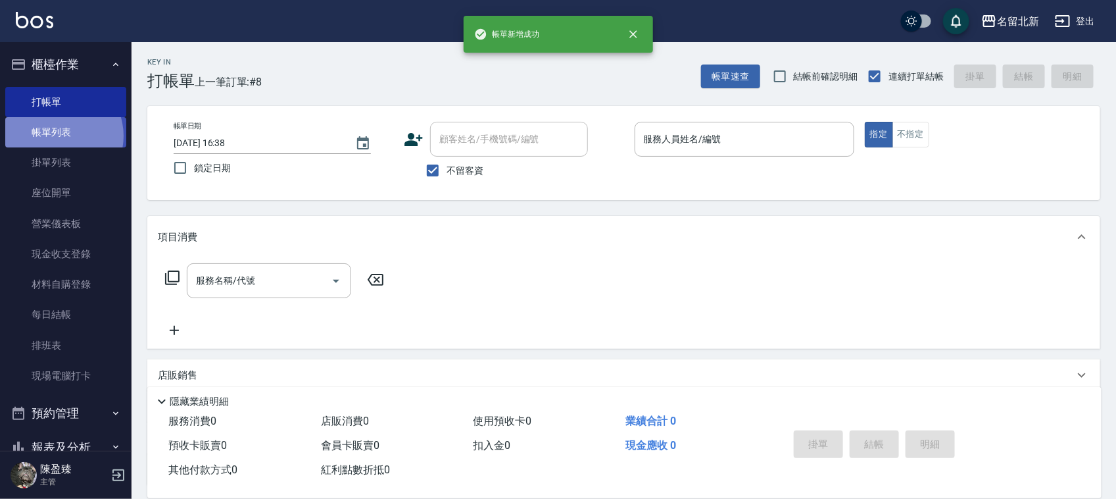
click at [57, 136] on link "帳單列表" at bounding box center [65, 132] width 121 height 30
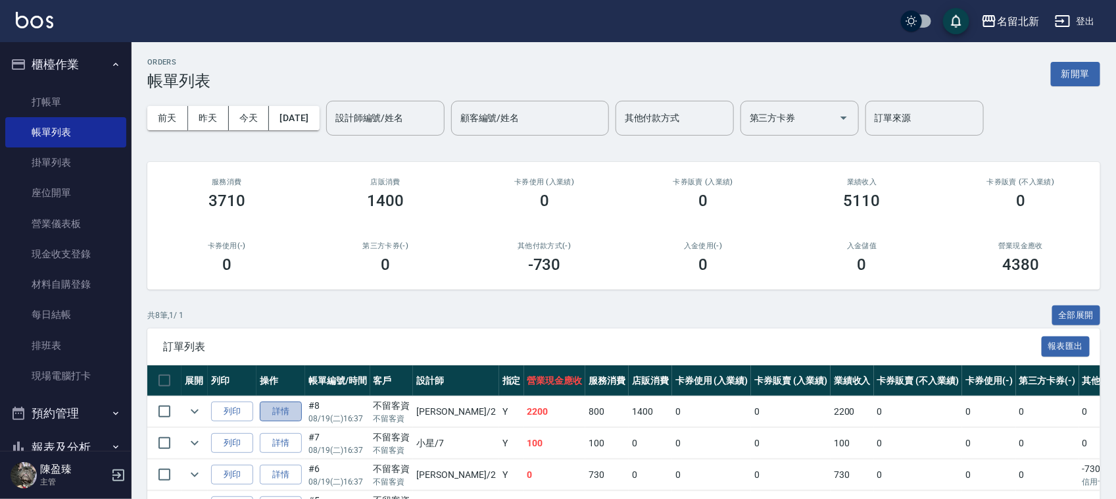
click at [289, 412] on link "詳情" at bounding box center [281, 411] width 42 height 20
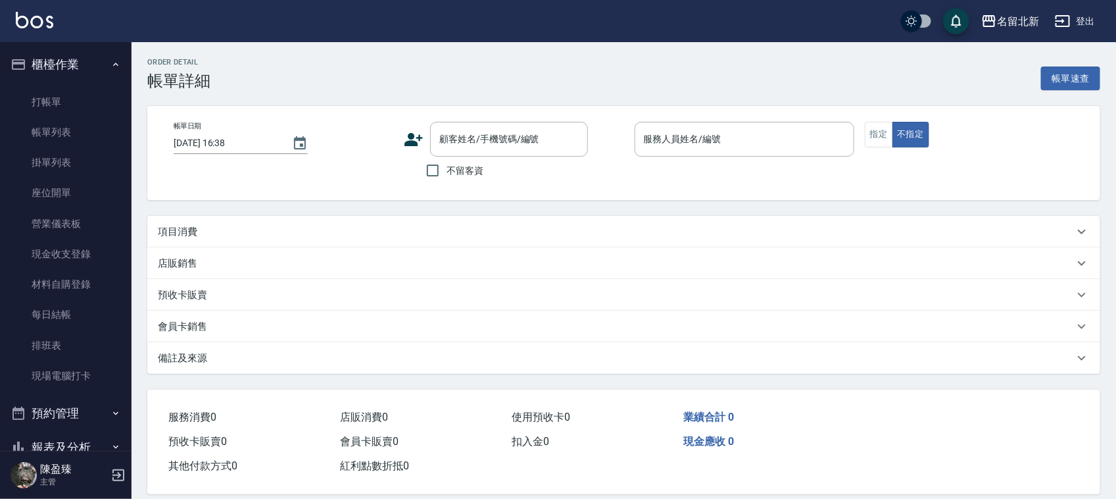
type input "[DATE] 16:37"
checkbox input "true"
type input "詩芳-2"
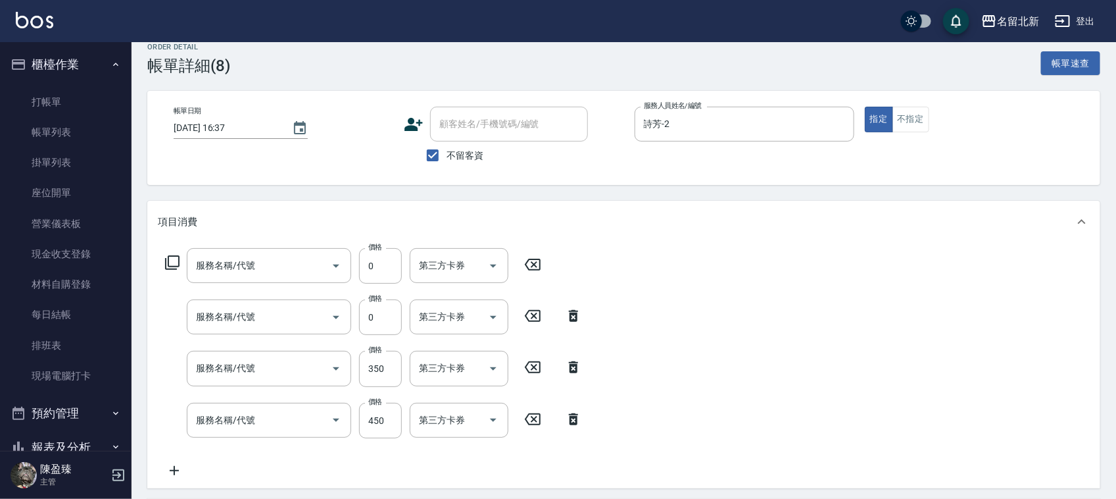
type input "互助20(702)"
type input "互助100(710)"
type input "造型剪髮(301)"
type input "髮質調理洗髮(204)"
type input "大純淨洗"
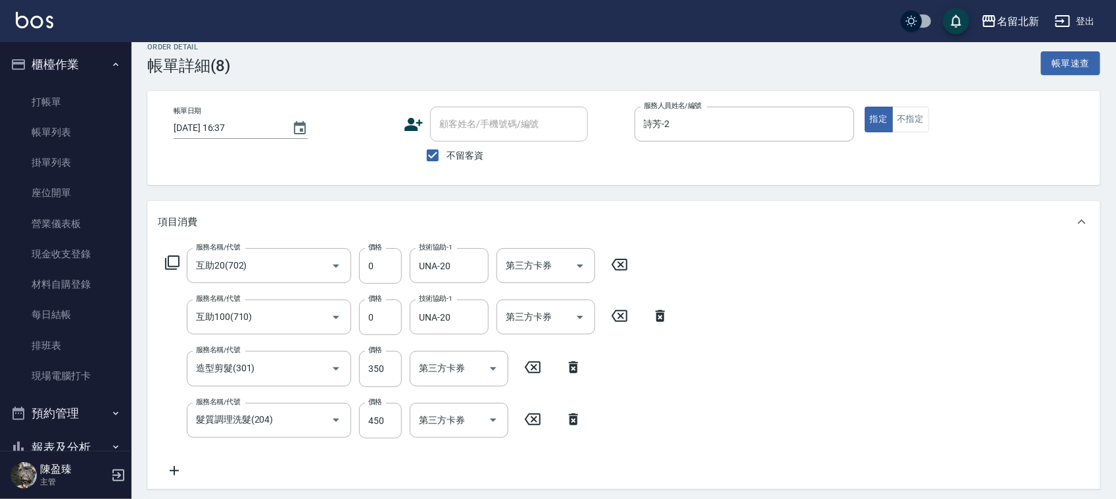
click at [184, 339] on div "服務名稱/代號 互助20(702) 服務名稱/代號 價格 0 價格 技術協助-1 UNA-20 技術協助-1 第三方卡券 第三方卡券 服務名稱/代號 互助10…" at bounding box center [417, 363] width 519 height 230
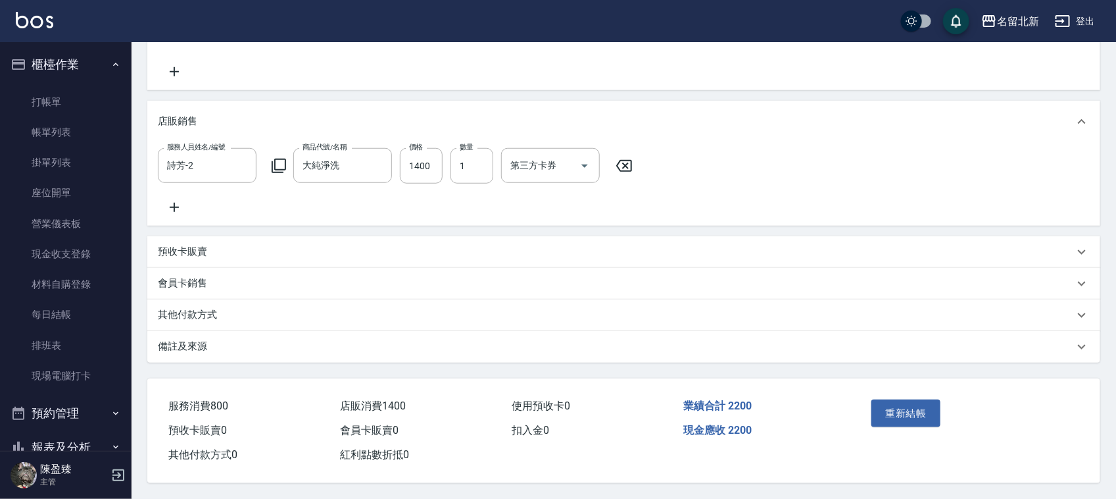
scroll to position [426, 0]
click at [197, 317] on p "其他付款方式" at bounding box center [187, 315] width 59 height 14
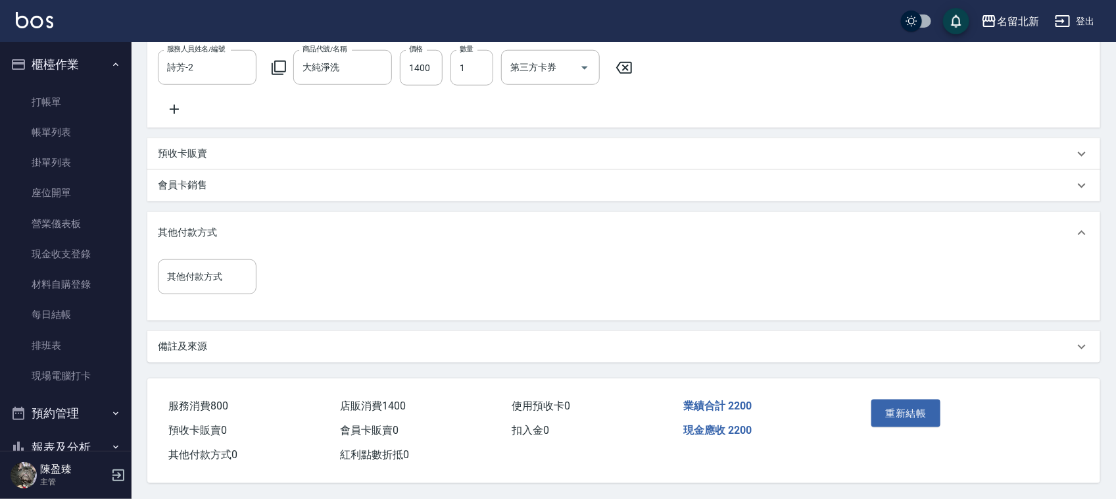
scroll to position [528, 0]
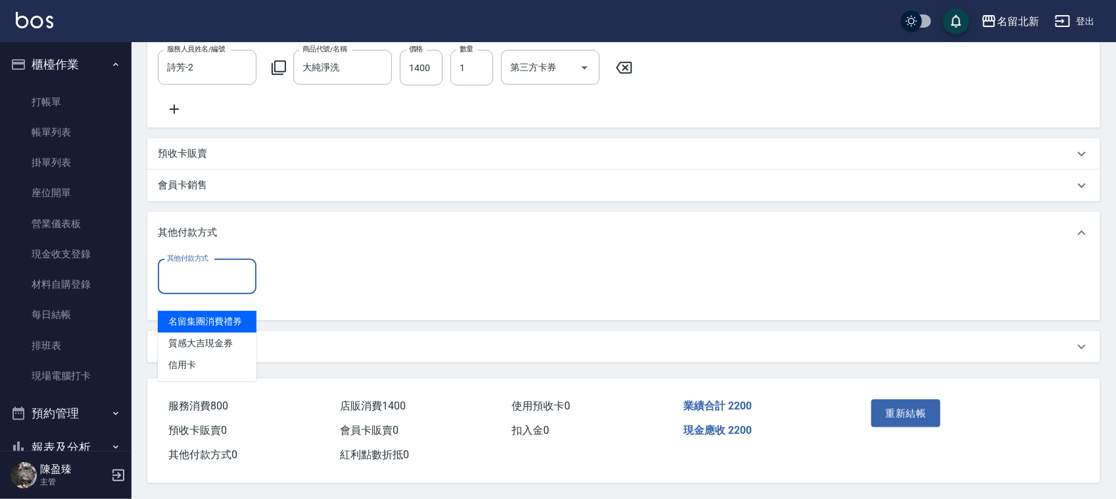
click at [192, 280] on input "其他付款方式" at bounding box center [207, 276] width 87 height 23
click at [204, 355] on span "信用卡" at bounding box center [207, 366] width 99 height 22
type input "信用卡"
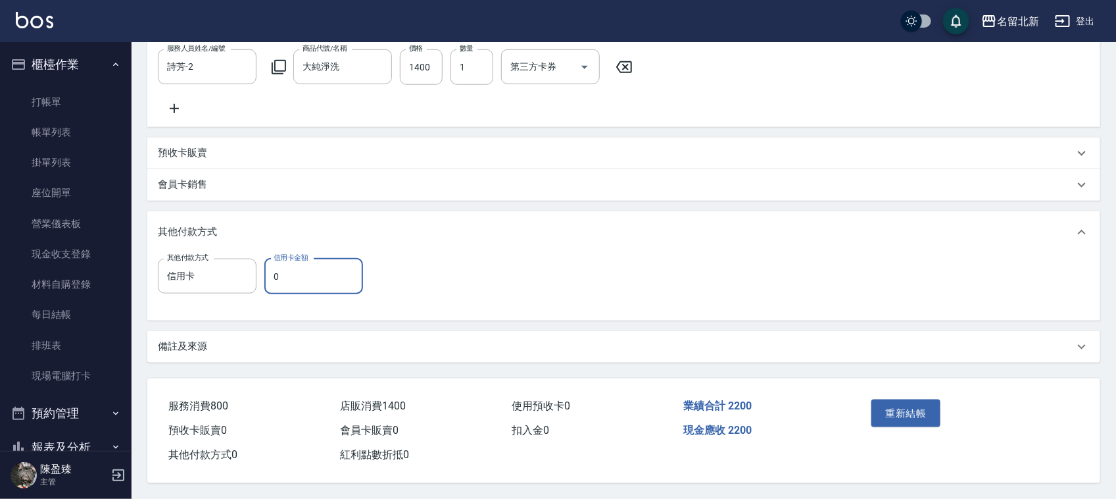
click at [278, 276] on input "0" at bounding box center [313, 277] width 99 height 36
type input "2200"
click at [908, 410] on button "重新結帳" at bounding box center [907, 413] width 70 height 28
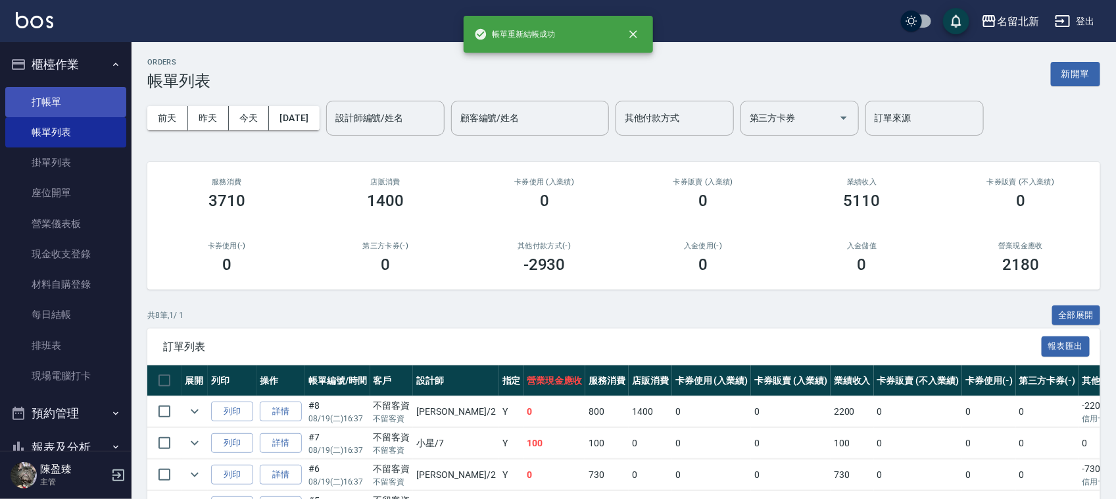
click at [45, 99] on link "打帳單" at bounding box center [65, 102] width 121 height 30
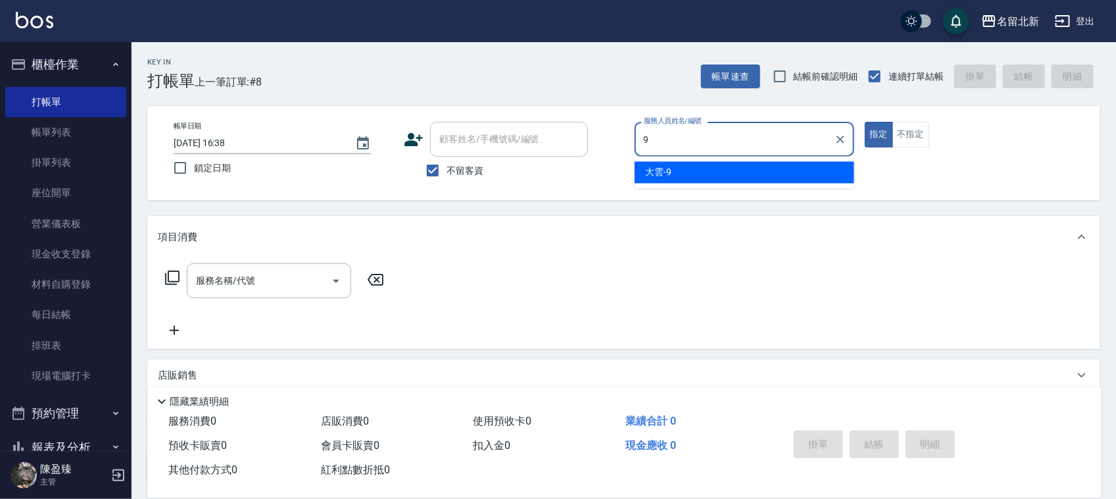
type input "大雲-9"
type button "true"
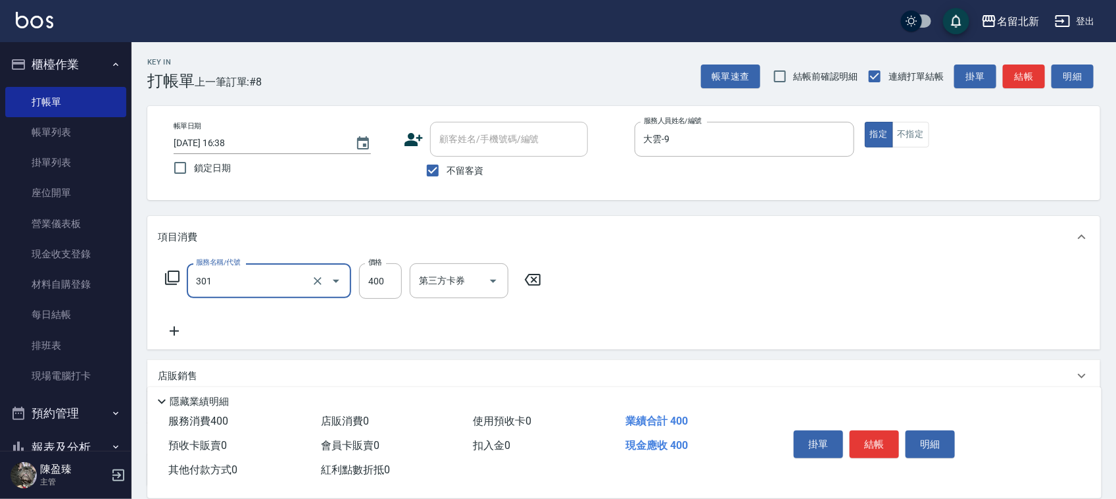
type input "造型剪髮(301)"
type input "380"
click at [882, 432] on button "結帳" at bounding box center [874, 444] width 49 height 28
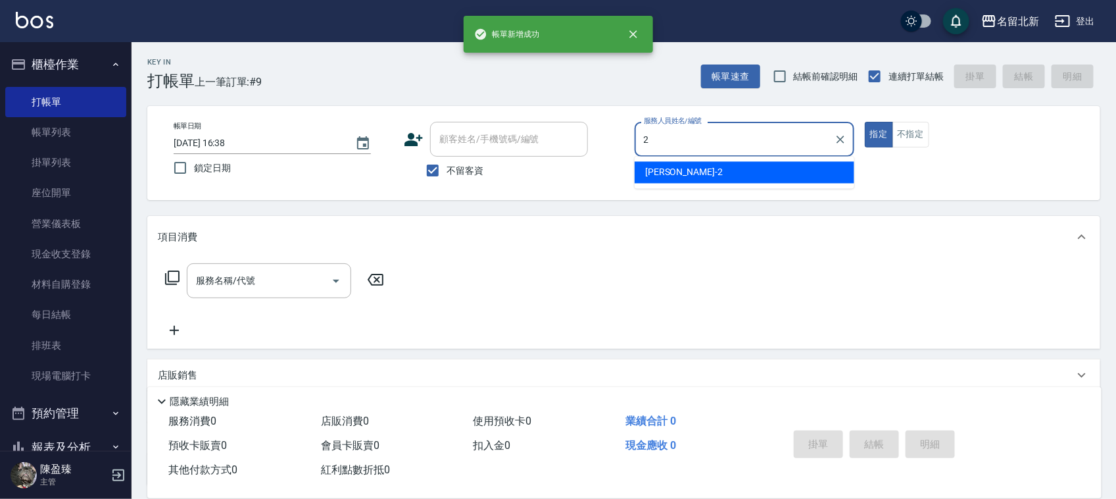
type input "詩芳-2"
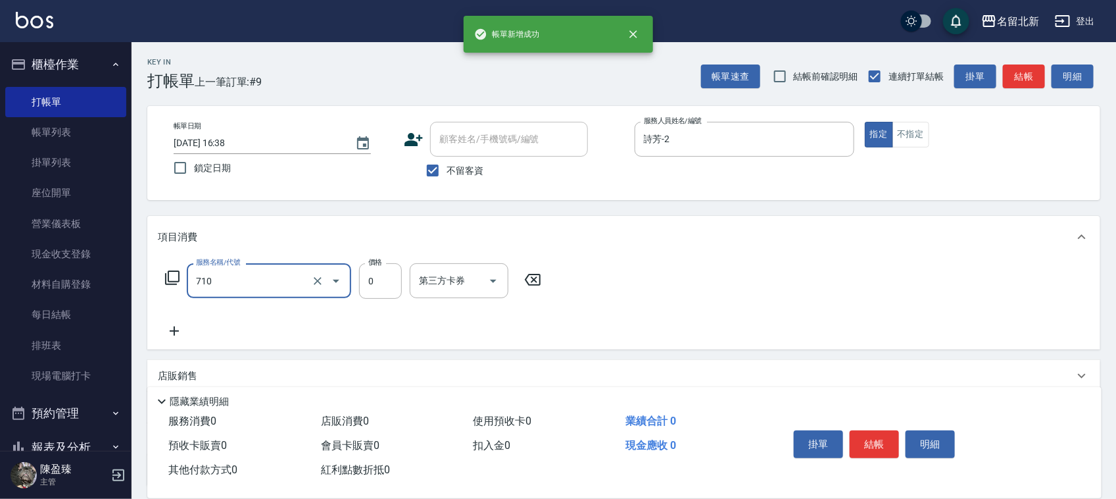
type input "互助100(710)"
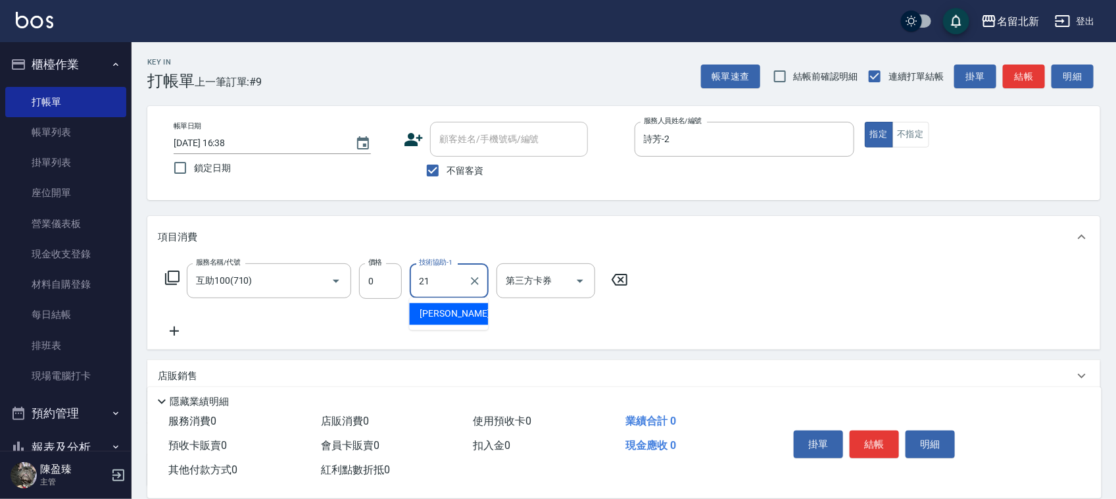
type input "[PERSON_NAME]-21"
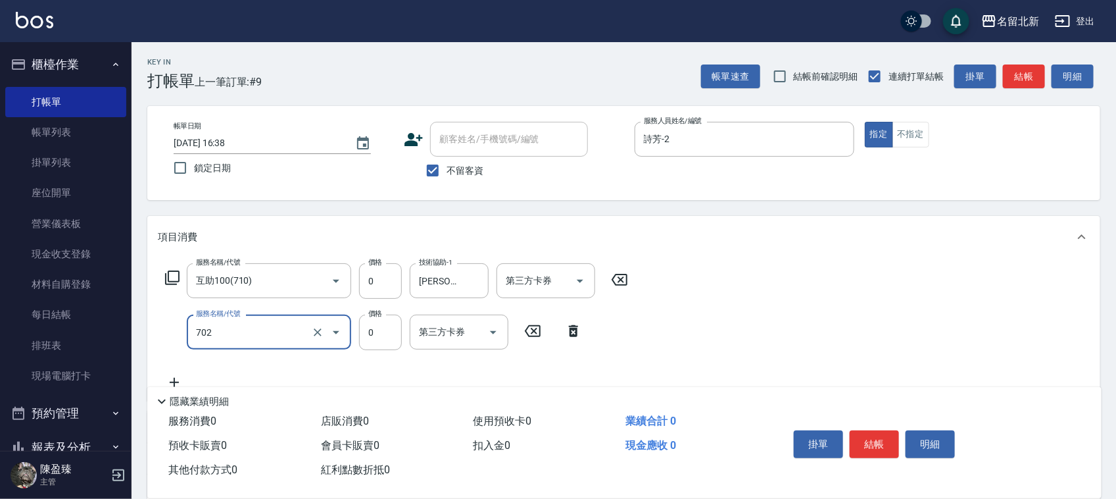
type input "互助20(702)"
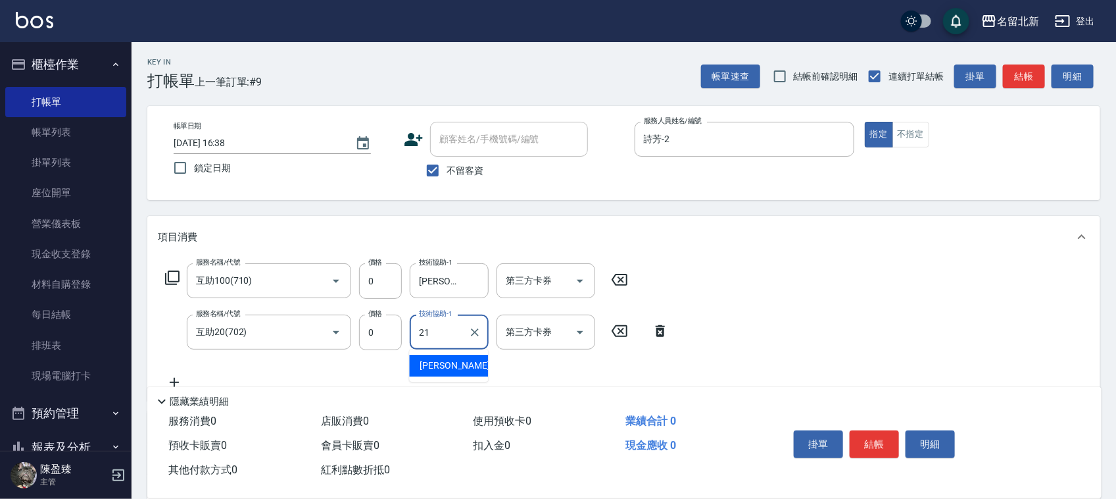
type input "[PERSON_NAME]-21"
click at [862, 435] on button "結帳" at bounding box center [874, 444] width 49 height 28
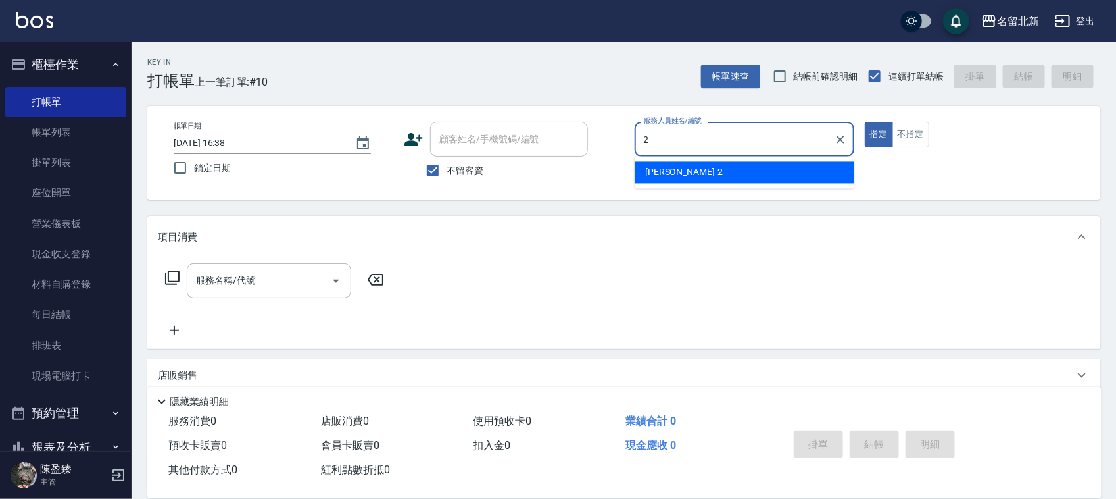
type input "詩芳-2"
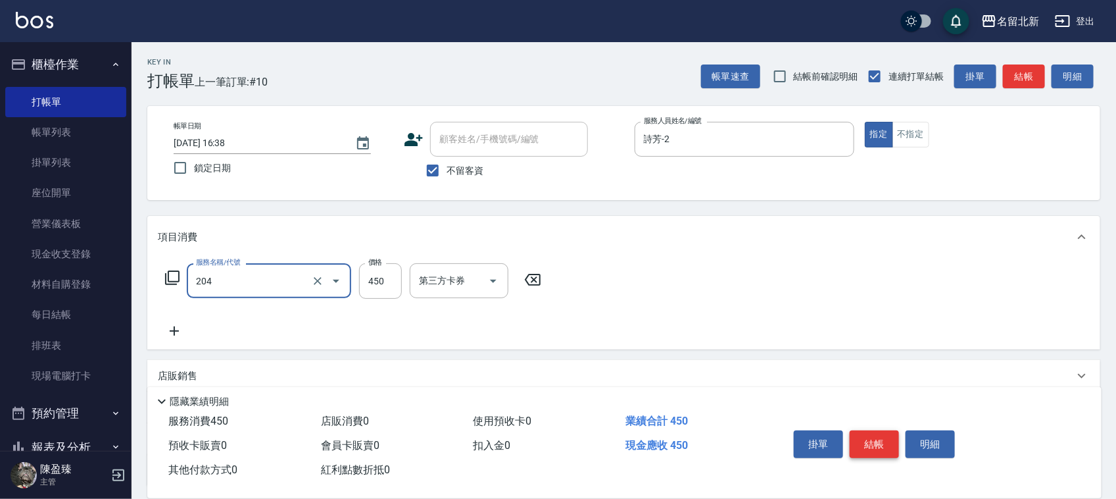
type input "髮質調理洗髮(204)"
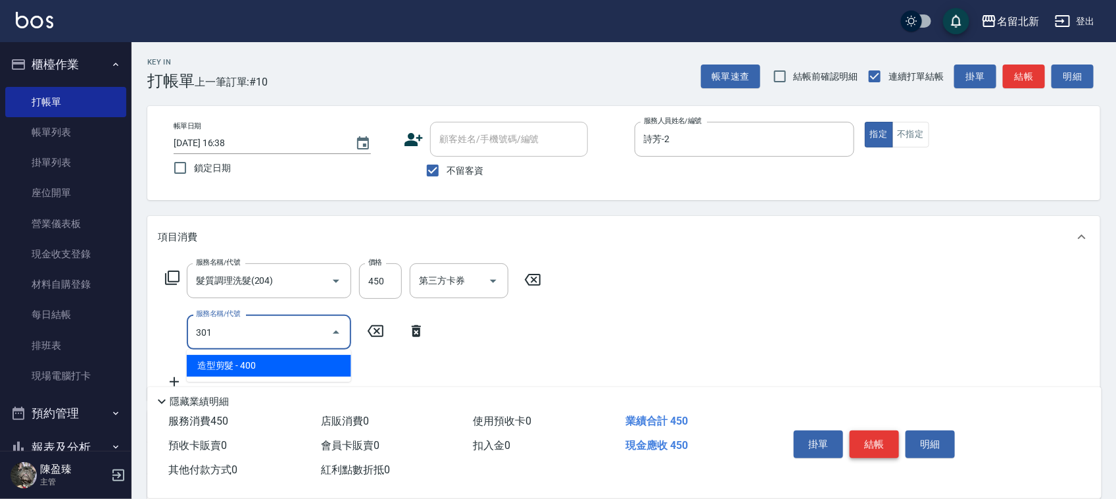
type input "造型剪髮(301)"
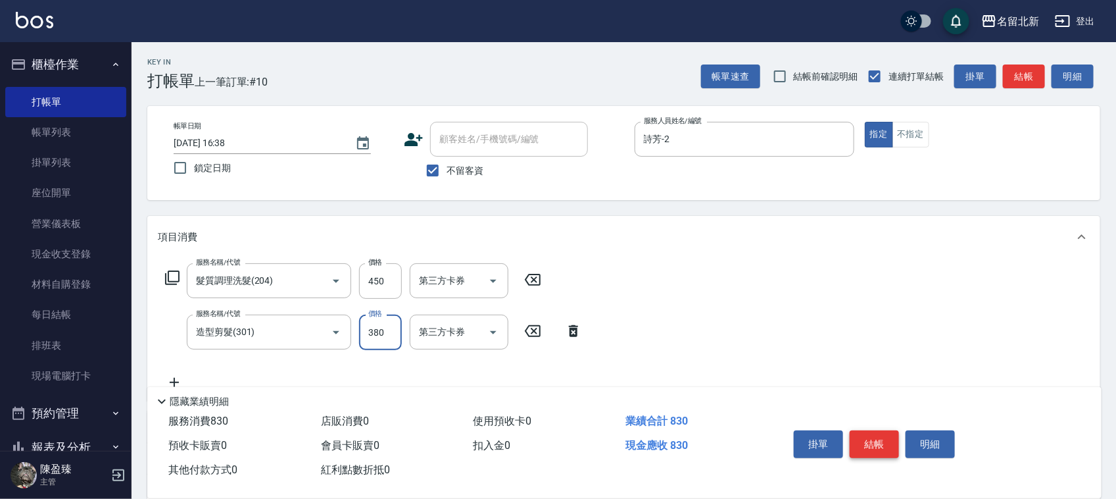
type input "380"
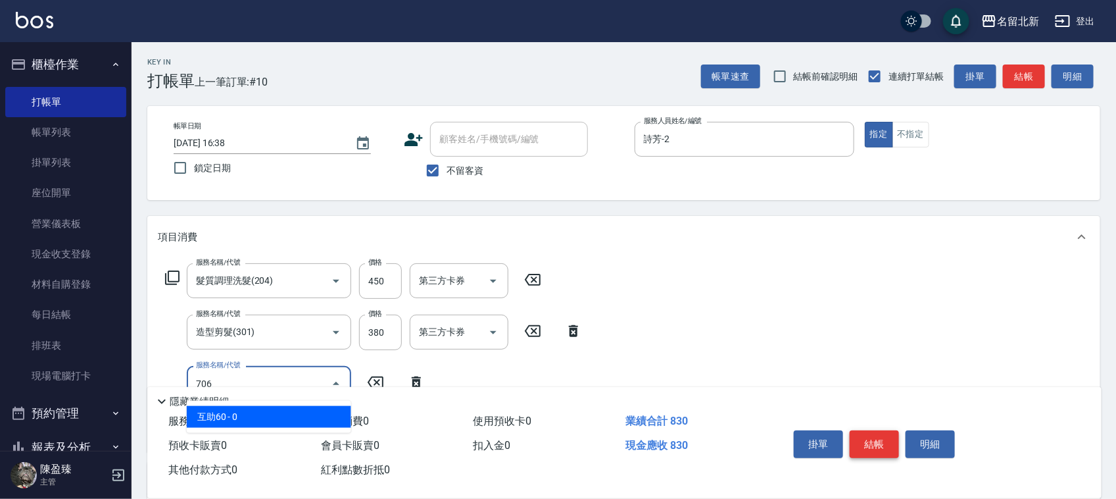
type input "互助60(706)"
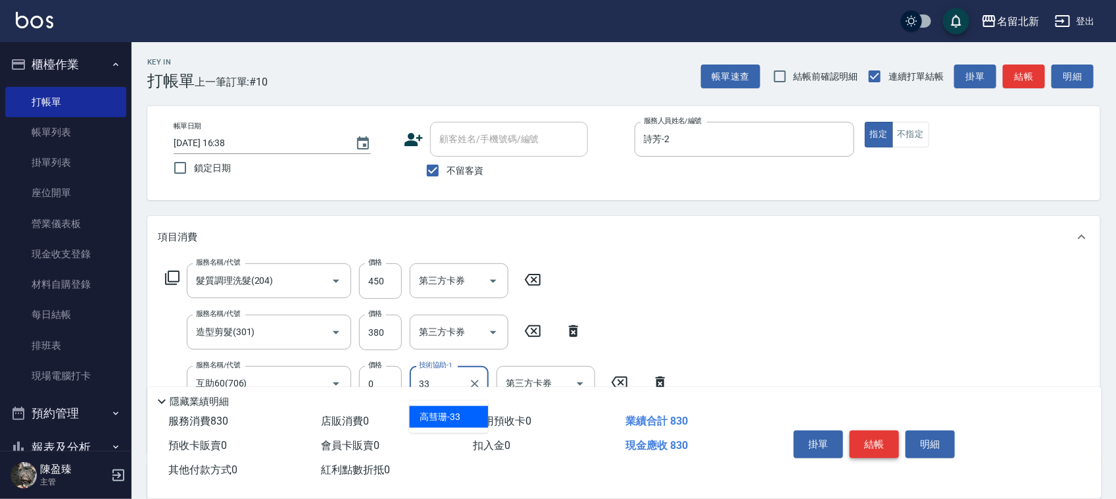
type input "[PERSON_NAME]-33"
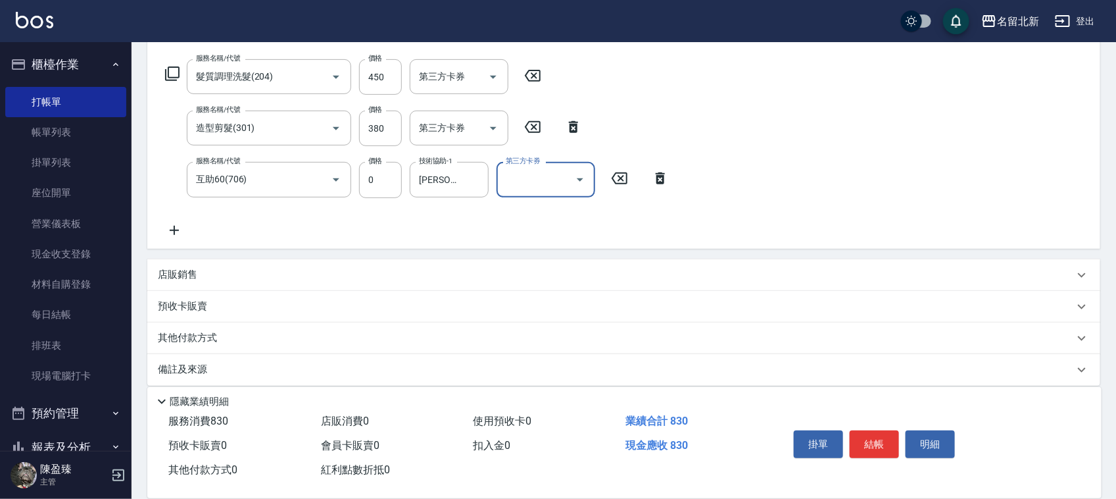
scroll to position [215, 0]
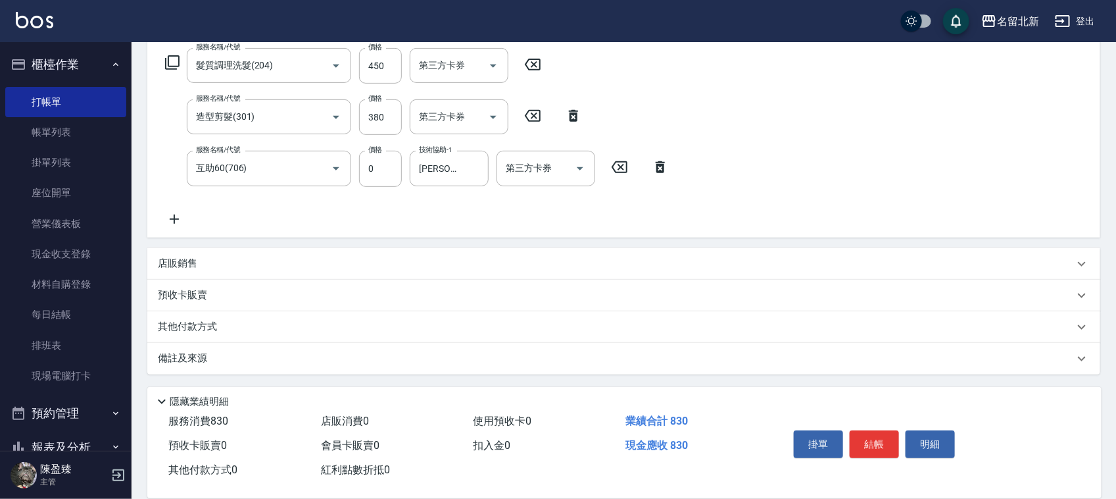
drag, startPoint x: 231, startPoint y: 322, endPoint x: 222, endPoint y: 326, distance: 10.0
click at [230, 322] on div "其他付款方式" at bounding box center [616, 327] width 916 height 14
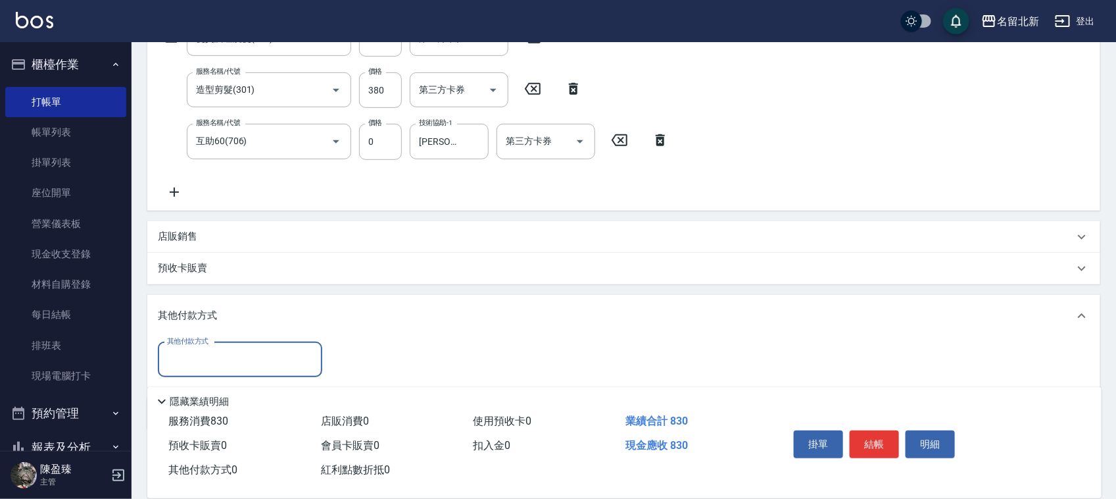
scroll to position [0, 0]
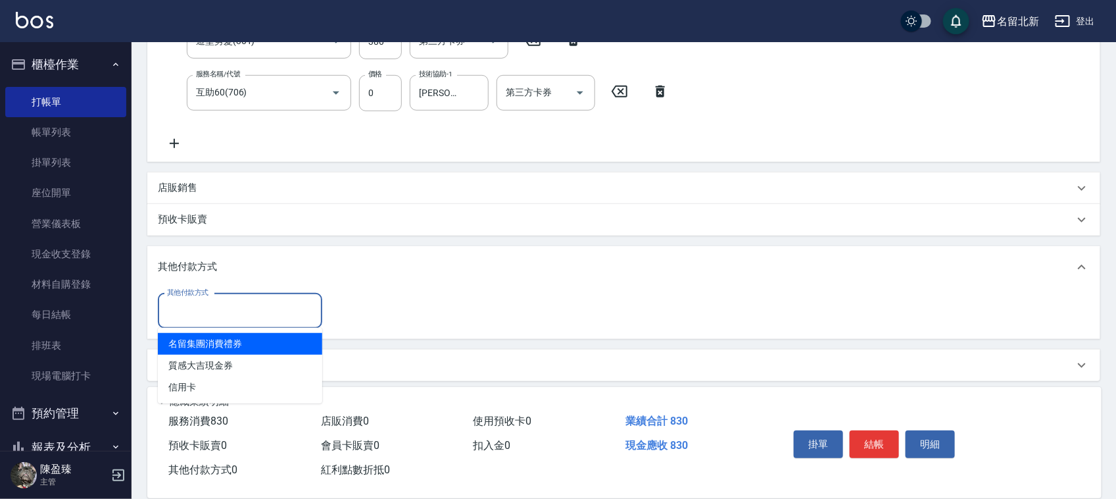
drag, startPoint x: 214, startPoint y: 317, endPoint x: 211, endPoint y: 347, distance: 30.4
click at [212, 317] on input "其他付款方式" at bounding box center [240, 310] width 153 height 23
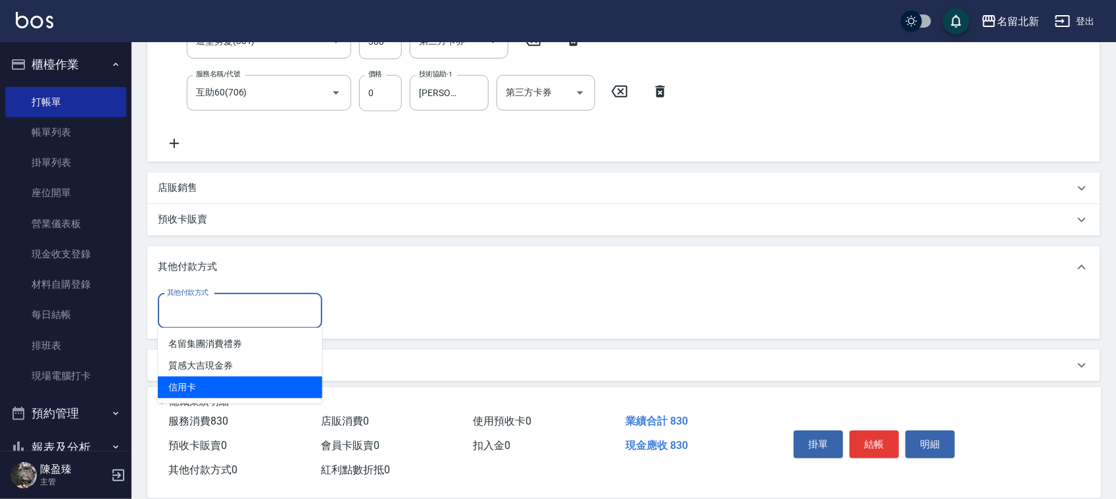
click at [205, 391] on span "信用卡" at bounding box center [240, 387] width 164 height 22
type input "信用卡"
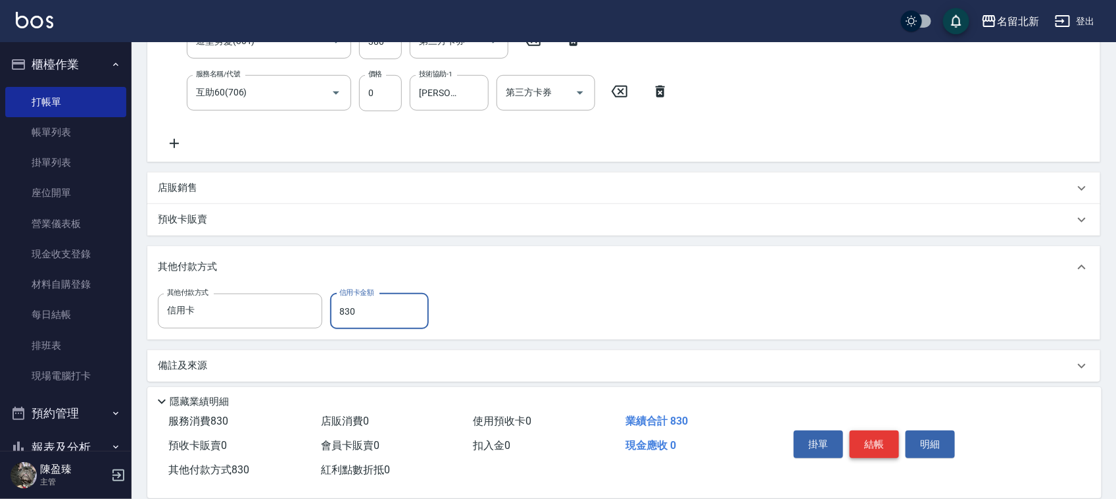
type input "830"
click at [868, 437] on button "結帳" at bounding box center [874, 444] width 49 height 28
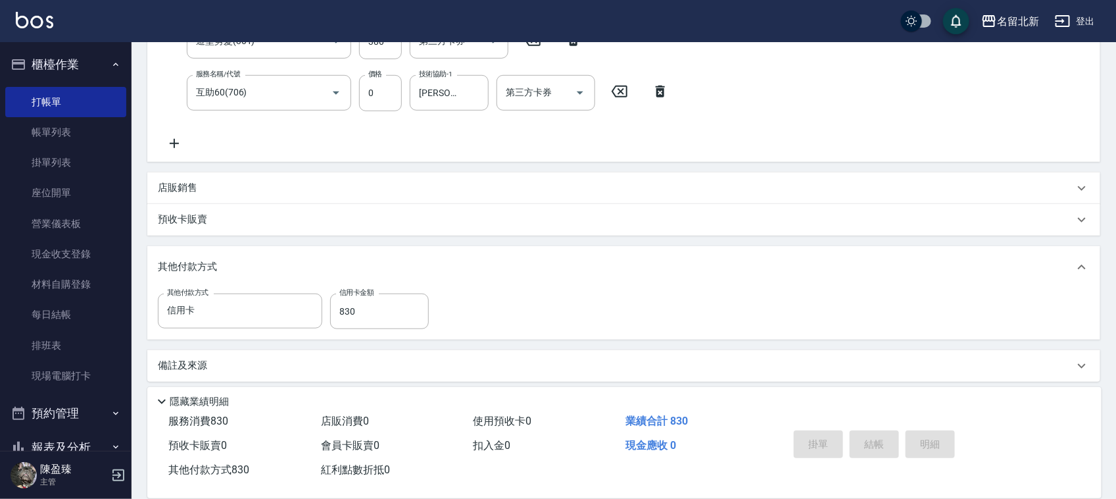
type input "[DATE] 16:39"
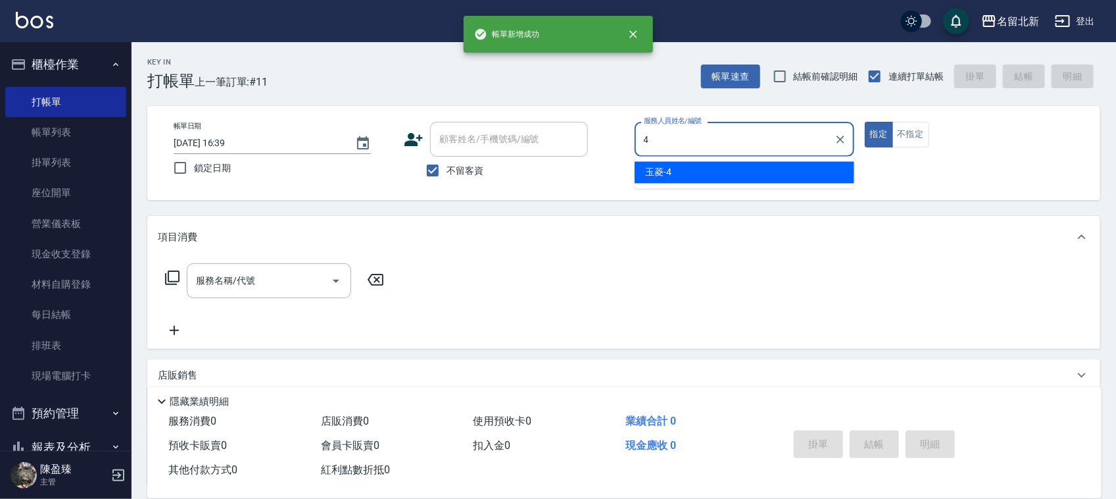
type input "玉菱-4"
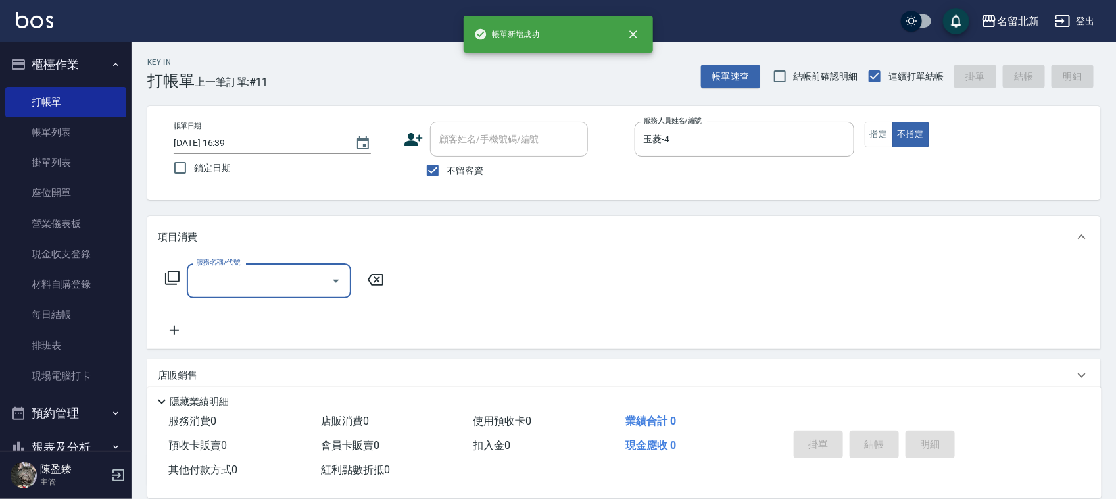
click at [257, 272] on input "服務名稱/代號" at bounding box center [259, 280] width 133 height 23
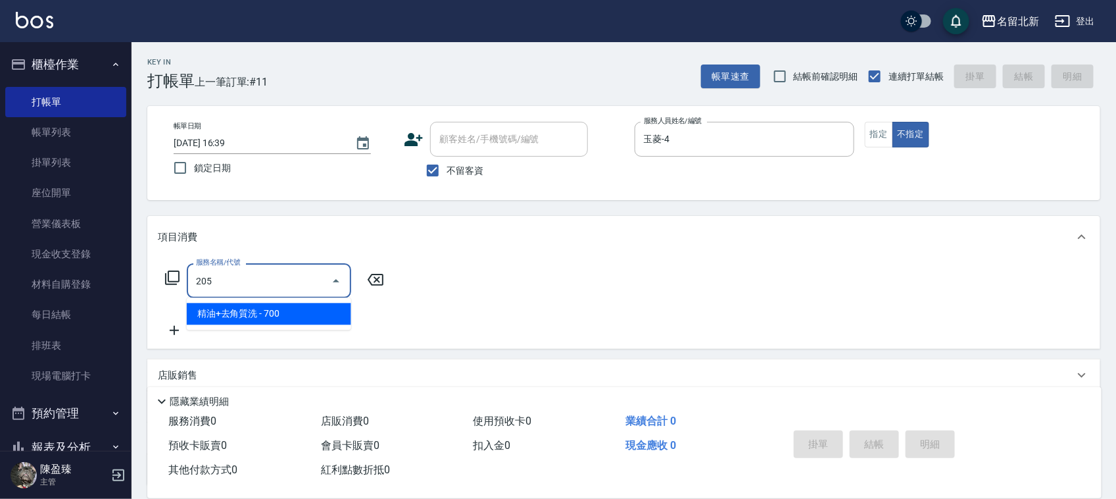
type input "精油+去角質洗(205)"
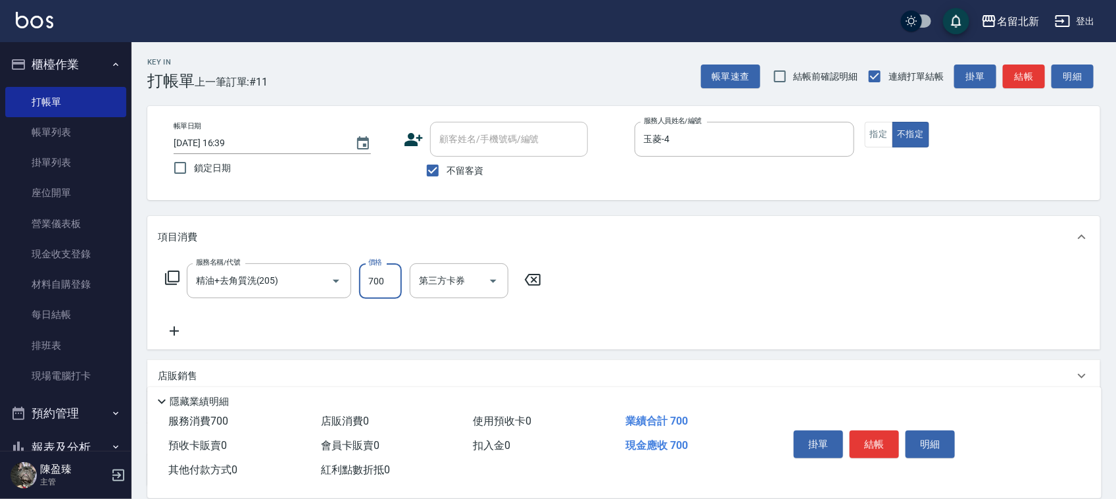
click at [862, 432] on button "結帳" at bounding box center [874, 444] width 49 height 28
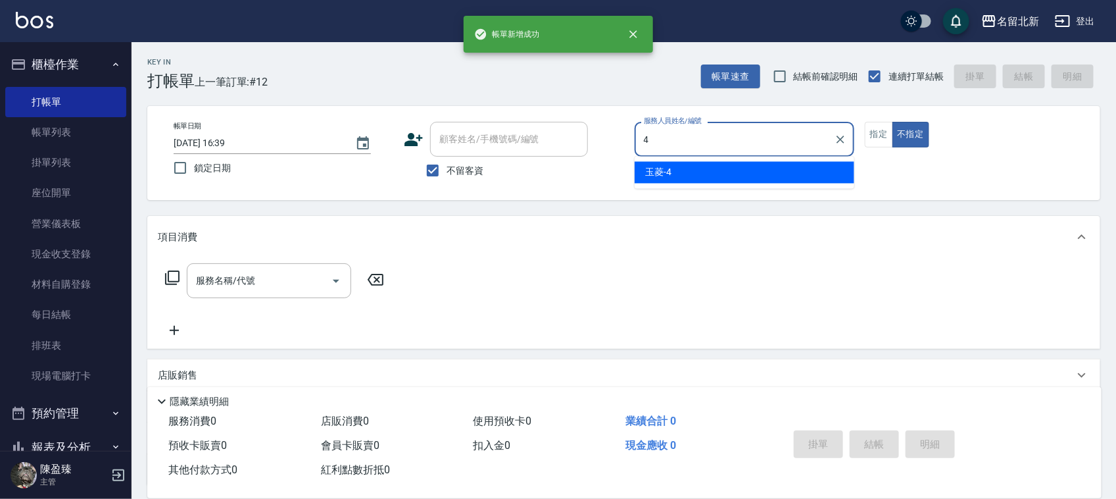
type input "玉菱-4"
type button "false"
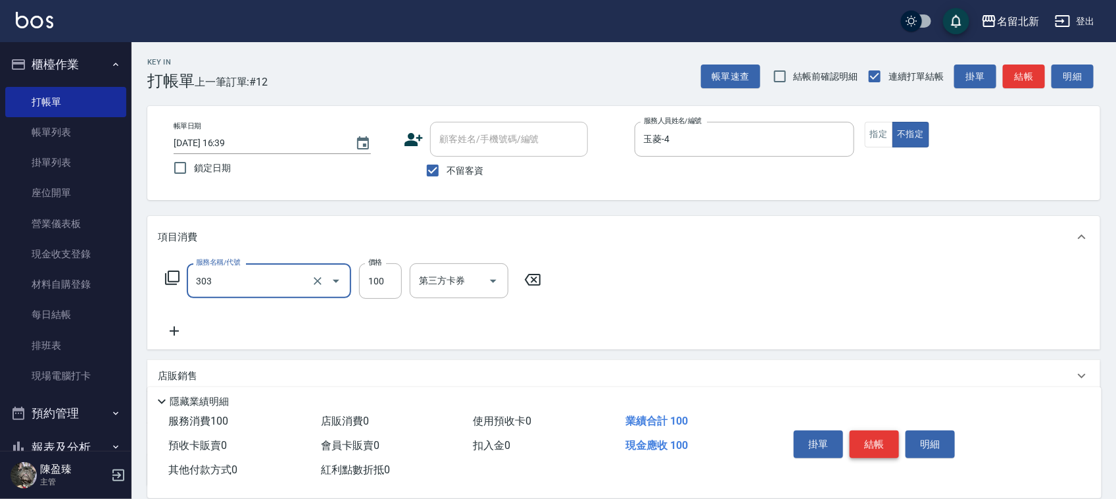
type input "剪瀏海(303)"
click at [872, 436] on button "結帳" at bounding box center [874, 444] width 49 height 28
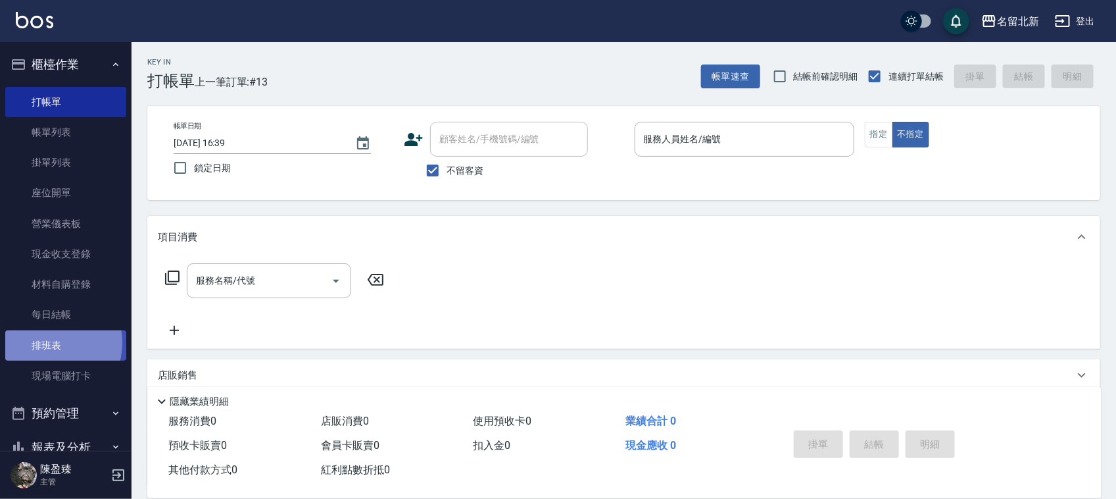
click at [47, 343] on link "排班表" at bounding box center [65, 345] width 121 height 30
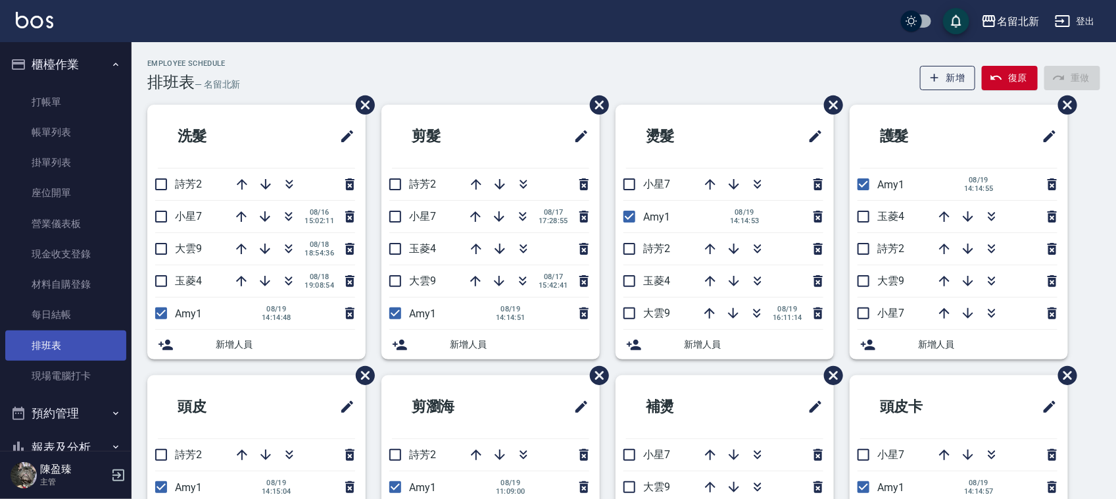
scroll to position [130, 0]
